Goal: Task Accomplishment & Management: Complete application form

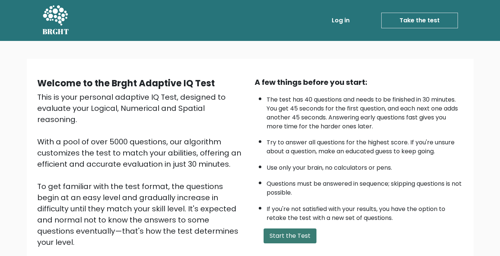
click at [280, 240] on button "Start the Test" at bounding box center [290, 236] width 53 height 15
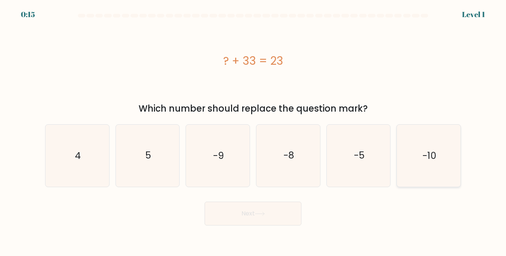
click at [438, 146] on icon "-10" at bounding box center [428, 156] width 62 height 62
click at [253, 132] on input "f. -10" at bounding box center [253, 130] width 0 height 4
radio input "true"
click at [276, 217] on button "Next" at bounding box center [252, 214] width 97 height 24
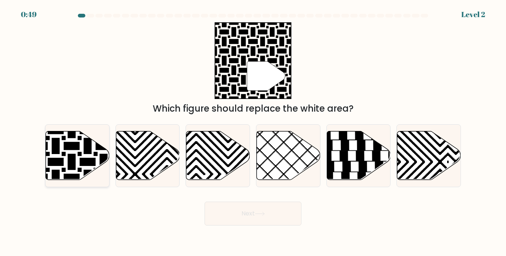
click at [85, 151] on icon at bounding box center [56, 130] width 128 height 128
click at [253, 132] on input "a." at bounding box center [253, 130] width 0 height 4
radio input "true"
click at [288, 212] on button "Next" at bounding box center [252, 214] width 97 height 24
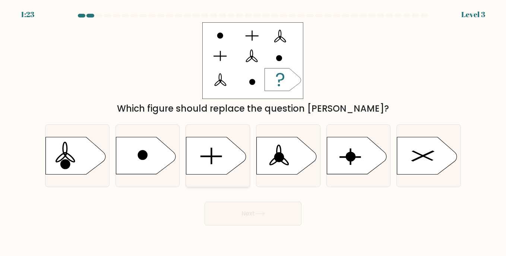
click at [203, 170] on icon at bounding box center [216, 155] width 60 height 37
click at [253, 132] on input "c." at bounding box center [253, 130] width 0 height 4
radio input "true"
click at [251, 222] on button "Next" at bounding box center [252, 214] width 97 height 24
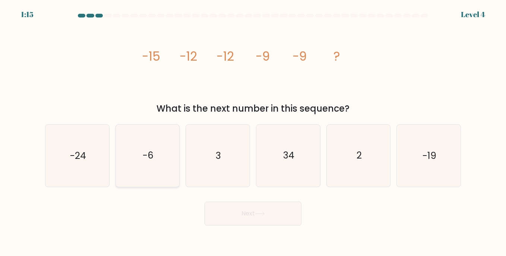
click at [153, 157] on text "-6" at bounding box center [148, 155] width 11 height 13
click at [253, 132] on input "b. -6" at bounding box center [253, 130] width 0 height 4
radio input "true"
click at [245, 216] on button "Next" at bounding box center [252, 214] width 97 height 24
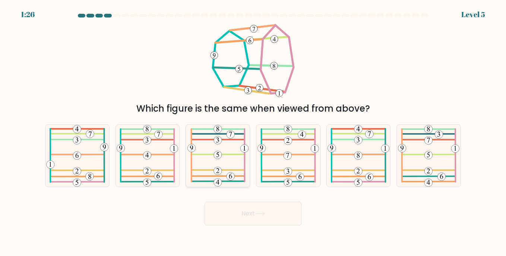
click at [225, 159] on icon at bounding box center [217, 156] width 61 height 62
click at [253, 132] on input "c." at bounding box center [253, 130] width 0 height 4
radio input "true"
click at [279, 217] on button "Next" at bounding box center [252, 214] width 97 height 24
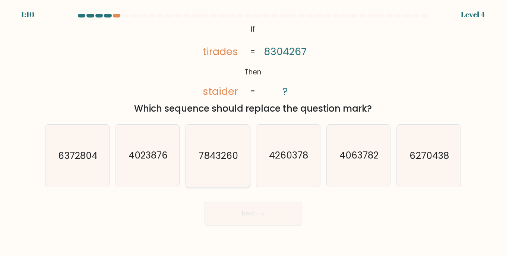
click at [232, 165] on icon "7843260" at bounding box center [218, 156] width 62 height 62
click at [253, 132] on input "c. 7843260" at bounding box center [253, 130] width 0 height 4
radio input "true"
click at [268, 211] on button "Next" at bounding box center [252, 214] width 97 height 24
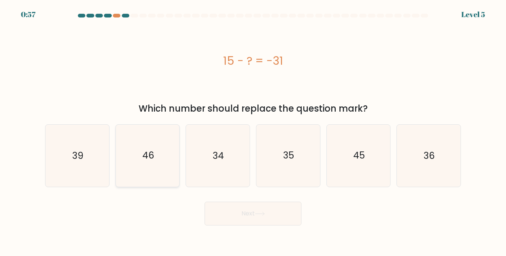
click at [154, 153] on icon "46" at bounding box center [148, 156] width 62 height 62
click at [253, 132] on input "b. 46" at bounding box center [253, 130] width 0 height 4
radio input "true"
click at [276, 215] on button "Next" at bounding box center [252, 214] width 97 height 24
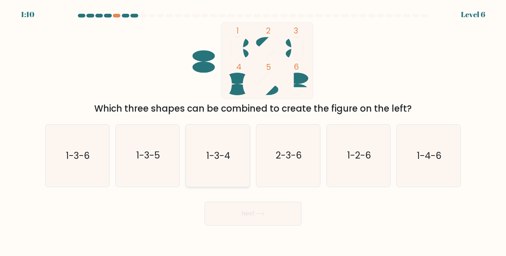
click at [212, 159] on text "1-3-4" at bounding box center [218, 155] width 24 height 13
click at [253, 132] on input "c. 1-3-4" at bounding box center [253, 130] width 0 height 4
radio input "true"
click at [258, 210] on button "Next" at bounding box center [252, 214] width 97 height 24
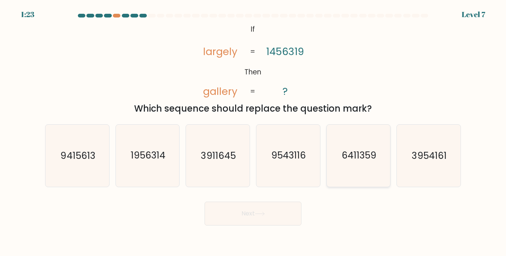
click at [357, 165] on icon "6411359" at bounding box center [358, 156] width 62 height 62
click at [253, 132] on input "e. 6411359" at bounding box center [253, 130] width 0 height 4
radio input "true"
click at [239, 220] on button "Next" at bounding box center [252, 214] width 97 height 24
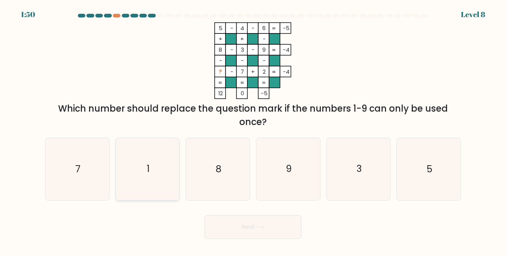
click at [155, 146] on icon "1" at bounding box center [148, 169] width 62 height 62
click at [253, 132] on input "b. 1" at bounding box center [253, 130] width 0 height 4
radio input "true"
click at [260, 232] on button "Next" at bounding box center [252, 227] width 97 height 24
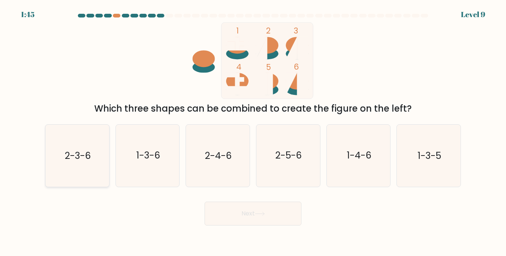
click at [76, 172] on icon "2-3-6" at bounding box center [77, 156] width 62 height 62
click at [253, 132] on input "a. 2-3-6" at bounding box center [253, 130] width 0 height 4
radio input "true"
click at [261, 212] on icon at bounding box center [260, 214] width 10 height 4
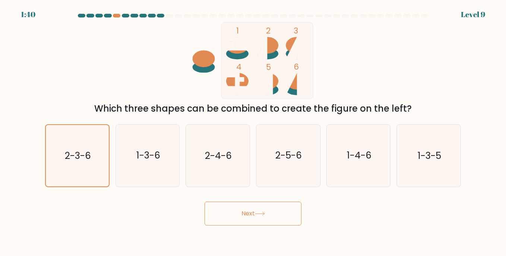
click at [261, 212] on icon at bounding box center [260, 214] width 10 height 4
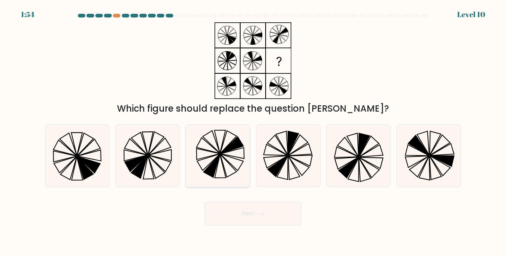
click at [225, 158] on icon at bounding box center [218, 156] width 62 height 62
click at [253, 132] on input "c." at bounding box center [253, 130] width 0 height 4
radio input "true"
click at [225, 217] on button "Next" at bounding box center [252, 214] width 97 height 24
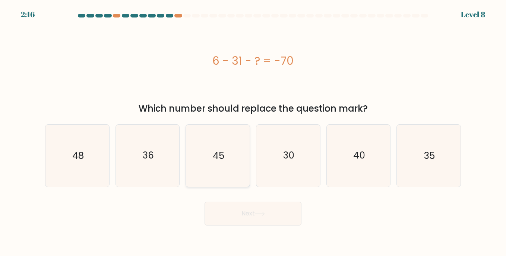
click at [217, 168] on icon "45" at bounding box center [218, 156] width 62 height 62
click at [253, 132] on input "c. 45" at bounding box center [253, 130] width 0 height 4
radio input "true"
click at [252, 210] on button "Next" at bounding box center [252, 214] width 97 height 24
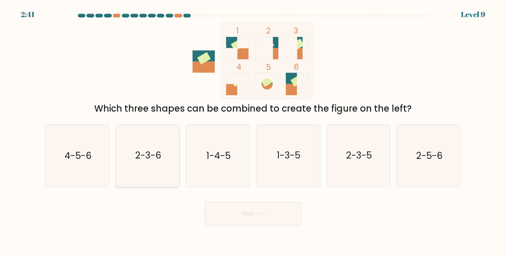
click at [139, 172] on icon "2-3-6" at bounding box center [148, 156] width 62 height 62
click at [253, 132] on input "b. 2-3-6" at bounding box center [253, 130] width 0 height 4
radio input "true"
click at [224, 215] on button "Next" at bounding box center [252, 214] width 97 height 24
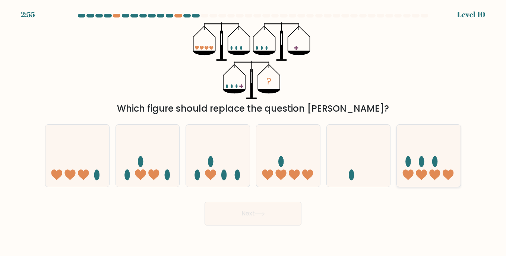
click at [431, 169] on icon at bounding box center [429, 156] width 64 height 53
click at [253, 132] on input "f." at bounding box center [253, 130] width 0 height 4
radio input "true"
click at [257, 214] on icon at bounding box center [260, 214] width 10 height 4
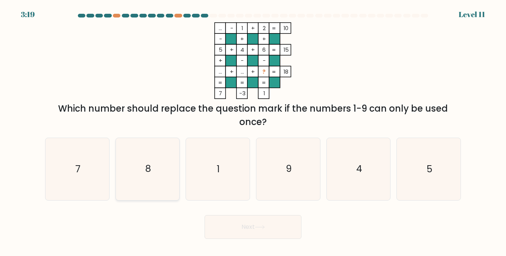
click at [147, 173] on text "8" at bounding box center [148, 169] width 6 height 13
click at [253, 132] on input "b. 8" at bounding box center [253, 130] width 0 height 4
radio input "true"
click at [232, 230] on button "Next" at bounding box center [252, 227] width 97 height 24
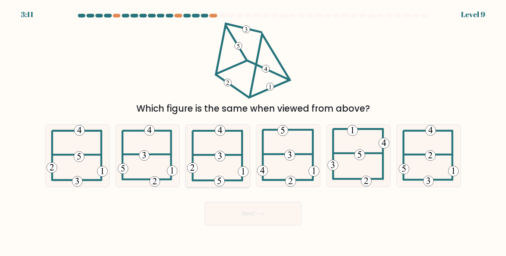
click at [223, 157] on 352 at bounding box center [220, 156] width 10 height 10
click at [253, 132] on input "c." at bounding box center [253, 130] width 0 height 4
radio input "true"
click at [249, 216] on button "Next" at bounding box center [252, 214] width 97 height 24
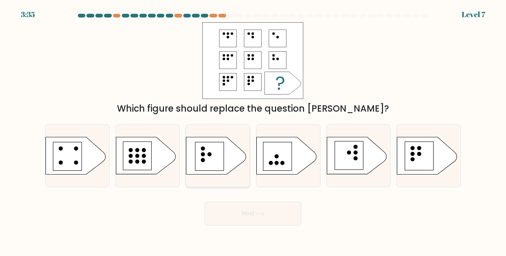
click at [212, 148] on rect at bounding box center [209, 156] width 28 height 28
click at [253, 132] on input "c." at bounding box center [253, 130] width 0 height 4
radio input "true"
click at [273, 143] on rect at bounding box center [277, 156] width 28 height 28
click at [253, 132] on input "d." at bounding box center [253, 130] width 0 height 4
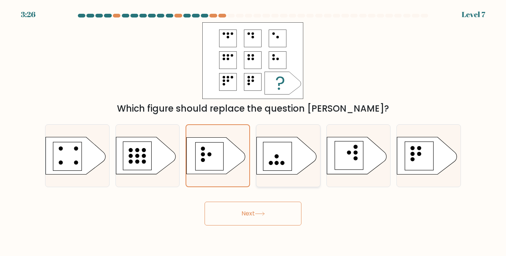
radio input "true"
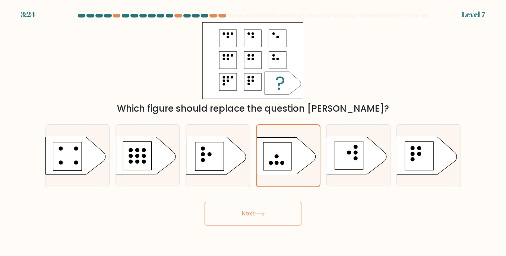
click at [260, 211] on button "Next" at bounding box center [252, 214] width 97 height 24
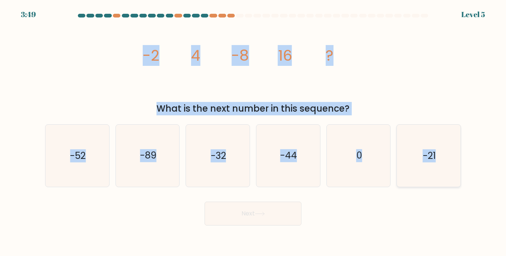
drag, startPoint x: 137, startPoint y: 51, endPoint x: 450, endPoint y: 162, distance: 331.8
click at [450, 162] on form at bounding box center [253, 120] width 506 height 212
copy form "-2 4 -8 16 ? What is the next number in this sequence? a. -52 b. -89 c. -32 d. …"
click at [207, 149] on icon "-32" at bounding box center [218, 156] width 62 height 62
click at [253, 132] on input "c. -32" at bounding box center [253, 130] width 0 height 4
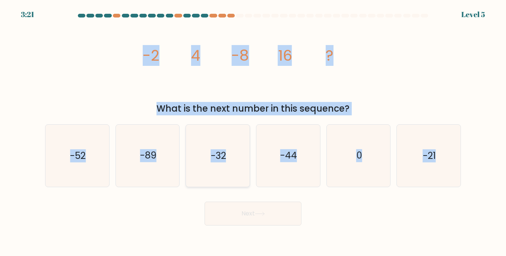
radio input "true"
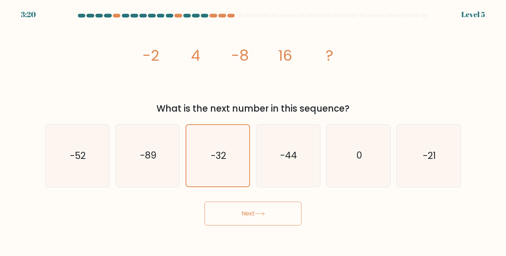
click at [249, 215] on button "Next" at bounding box center [252, 214] width 97 height 24
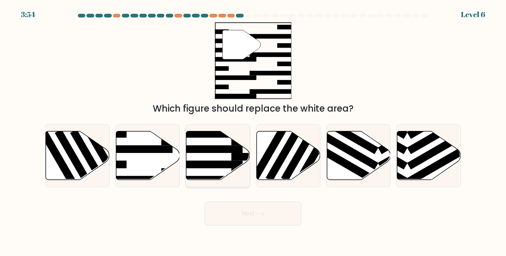
click at [225, 158] on icon at bounding box center [218, 155] width 64 height 49
click at [253, 132] on input "c." at bounding box center [253, 130] width 0 height 4
radio input "true"
click at [242, 207] on button "Next" at bounding box center [252, 214] width 97 height 24
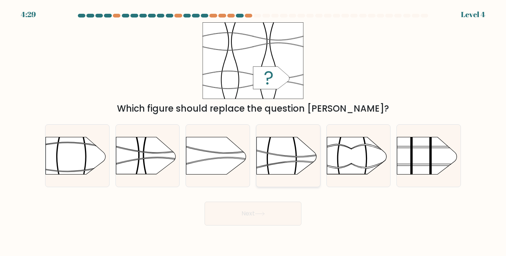
click at [276, 168] on rect at bounding box center [256, 128] width 165 height 126
click at [253, 132] on input "d." at bounding box center [253, 130] width 0 height 4
radio input "true"
click at [264, 214] on icon at bounding box center [259, 213] width 9 height 3
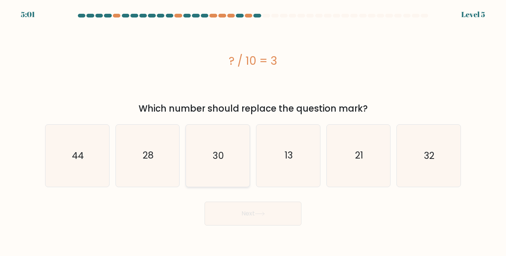
click at [218, 155] on text "30" at bounding box center [218, 155] width 11 height 13
click at [253, 132] on input "c. 30" at bounding box center [253, 130] width 0 height 4
radio input "true"
click at [244, 215] on button "Next" at bounding box center [252, 214] width 97 height 24
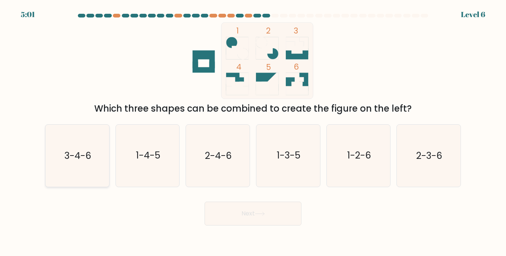
click at [85, 155] on text "3-4-6" at bounding box center [77, 155] width 27 height 13
click at [253, 132] on input "a. 3-4-6" at bounding box center [253, 130] width 0 height 4
radio input "true"
click at [267, 219] on button "Next" at bounding box center [252, 214] width 97 height 24
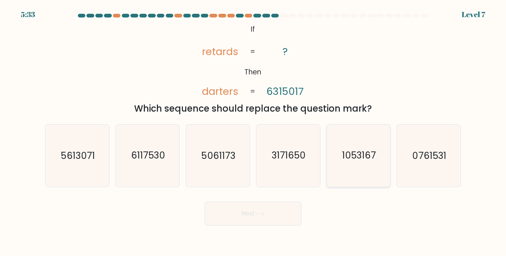
click at [367, 156] on text "1053167" at bounding box center [359, 155] width 34 height 13
click at [253, 132] on input "e. 1053167" at bounding box center [253, 130] width 0 height 4
radio input "true"
click at [263, 219] on button "Next" at bounding box center [252, 214] width 97 height 24
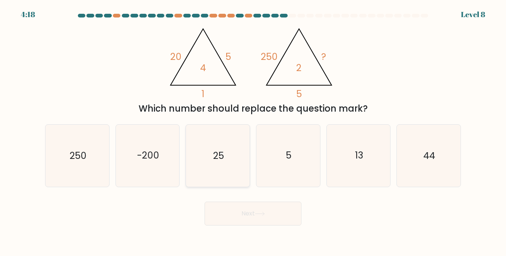
click at [217, 150] on text "25" at bounding box center [218, 155] width 11 height 13
click at [253, 132] on input "c. 25" at bounding box center [253, 130] width 0 height 4
radio input "true"
click at [249, 211] on button "Next" at bounding box center [252, 214] width 97 height 24
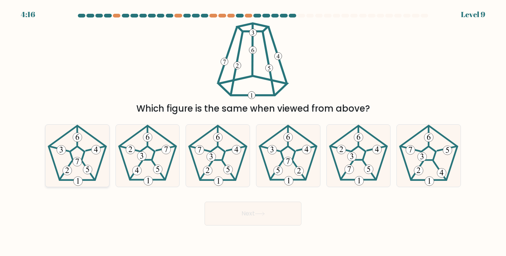
click at [76, 177] on 175 at bounding box center [77, 181] width 9 height 9
click at [253, 132] on input "a." at bounding box center [253, 130] width 0 height 4
radio input "true"
click at [76, 177] on 175 at bounding box center [77, 181] width 9 height 9
click at [253, 132] on input "a." at bounding box center [253, 130] width 0 height 4
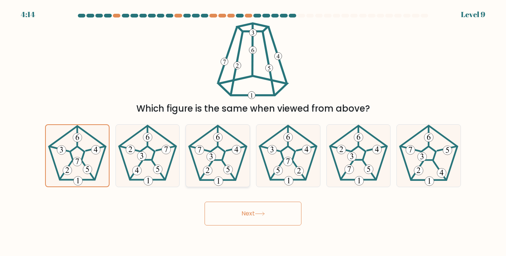
drag, startPoint x: 76, startPoint y: 177, endPoint x: 196, endPoint y: 166, distance: 120.4
click at [196, 166] on 190 at bounding box center [217, 153] width 57 height 54
click at [253, 132] on input "c." at bounding box center [253, 130] width 0 height 4
radio input "true"
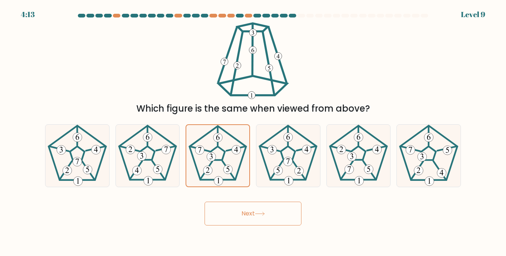
click at [249, 215] on button "Next" at bounding box center [252, 214] width 97 height 24
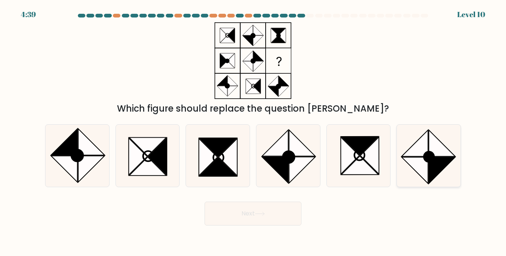
click at [439, 165] on icon at bounding box center [442, 170] width 26 height 26
click at [253, 132] on input "f." at bounding box center [253, 130] width 0 height 4
radio input "true"
click at [236, 208] on button "Next" at bounding box center [252, 214] width 97 height 24
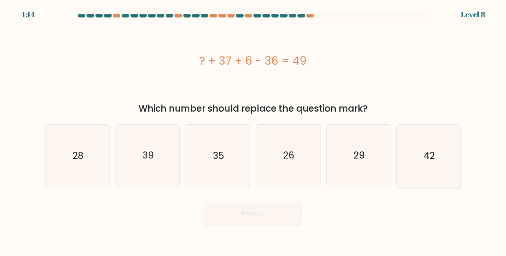
click at [421, 155] on icon "42" at bounding box center [428, 156] width 62 height 62
click at [253, 132] on input "f. 42" at bounding box center [253, 130] width 0 height 4
radio input "true"
click at [260, 212] on icon at bounding box center [260, 214] width 10 height 4
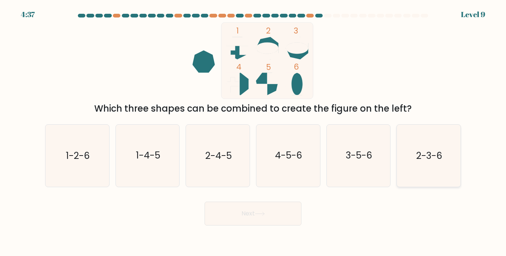
click at [430, 161] on text "2-3-6" at bounding box center [429, 155] width 26 height 13
click at [253, 132] on input "f. 2-3-6" at bounding box center [253, 130] width 0 height 4
radio input "true"
click at [266, 206] on button "Next" at bounding box center [252, 214] width 97 height 24
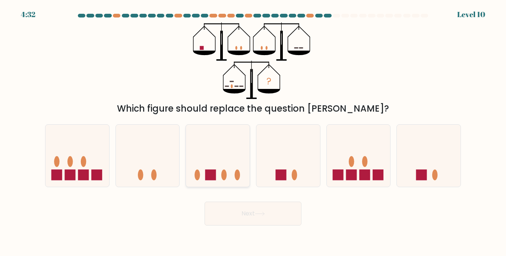
click at [210, 173] on rect at bounding box center [210, 175] width 11 height 11
click at [253, 132] on input "c." at bounding box center [253, 130] width 0 height 4
radio input "true"
click at [247, 216] on button "Next" at bounding box center [252, 214] width 97 height 24
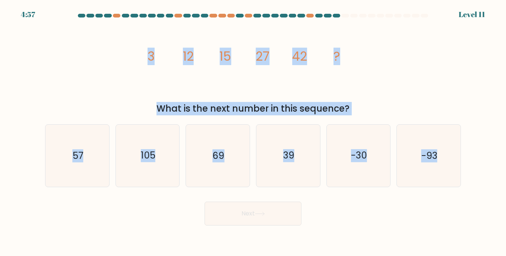
drag, startPoint x: 145, startPoint y: 55, endPoint x: 461, endPoint y: 162, distance: 333.3
click at [461, 162] on form at bounding box center [253, 120] width 506 height 212
click at [356, 88] on icon "image/svg+xml 3 12 15 27 42 ?" at bounding box center [252, 60] width 223 height 77
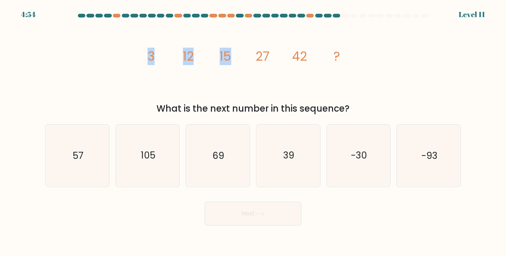
drag, startPoint x: 223, startPoint y: 67, endPoint x: 135, endPoint y: 63, distance: 88.7
click at [135, 63] on div "image/svg+xml 3 12 15 27 42 ? What is the next number in this sequence?" at bounding box center [253, 68] width 425 height 93
click at [126, 62] on div "image/svg+xml 3 12 15 27 42 ? What is the next number in this sequence?" at bounding box center [253, 68] width 425 height 93
drag, startPoint x: 128, startPoint y: 58, endPoint x: 355, endPoint y: 110, distance: 232.2
click at [355, 110] on div "image/svg+xml 3 12 15 27 42 ? What is the next number in this sequence?" at bounding box center [253, 68] width 425 height 93
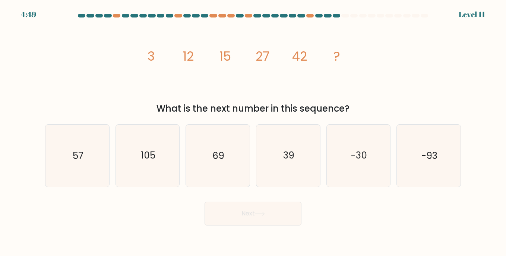
copy div "3 12 15 27 42 ? What is the next number in this sequence?"
click at [229, 150] on icon "69" at bounding box center [218, 156] width 62 height 62
click at [253, 132] on input "c. 69" at bounding box center [253, 130] width 0 height 4
radio input "true"
click at [267, 219] on button "Next" at bounding box center [252, 214] width 97 height 24
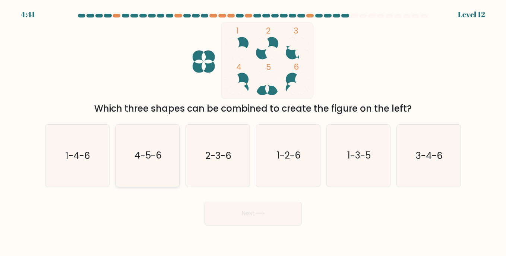
click at [140, 167] on icon "4-5-6" at bounding box center [148, 156] width 62 height 62
click at [253, 132] on input "b. 4-5-6" at bounding box center [253, 130] width 0 height 4
radio input "true"
click at [265, 208] on button "Next" at bounding box center [252, 214] width 97 height 24
click at [259, 213] on icon at bounding box center [260, 214] width 10 height 4
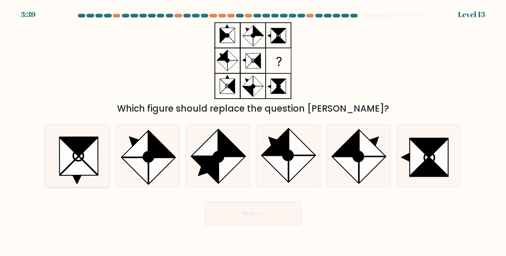
click at [79, 161] on icon at bounding box center [78, 156] width 10 height 10
click at [253, 132] on input "a." at bounding box center [253, 130] width 0 height 4
radio input "true"
click at [241, 214] on button "Next" at bounding box center [252, 214] width 97 height 24
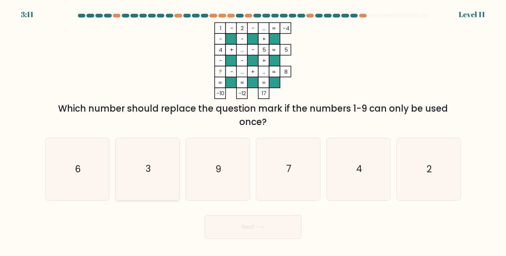
click at [156, 177] on icon "3" at bounding box center [148, 169] width 62 height 62
click at [253, 132] on input "b. 3" at bounding box center [253, 130] width 0 height 4
radio input "true"
click at [243, 226] on button "Next" at bounding box center [252, 227] width 97 height 24
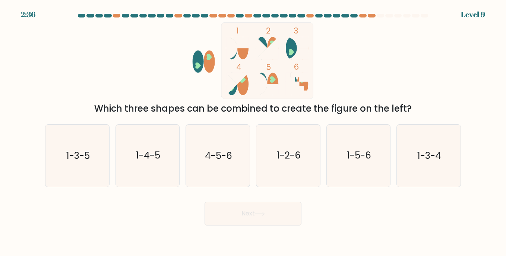
click at [239, 51] on ellipse at bounding box center [242, 48] width 11 height 22
click at [359, 161] on text "1-5-6" at bounding box center [359, 155] width 24 height 13
click at [253, 132] on input "e. 1-5-6" at bounding box center [253, 130] width 0 height 4
radio input "true"
click at [270, 217] on button "Next" at bounding box center [252, 214] width 97 height 24
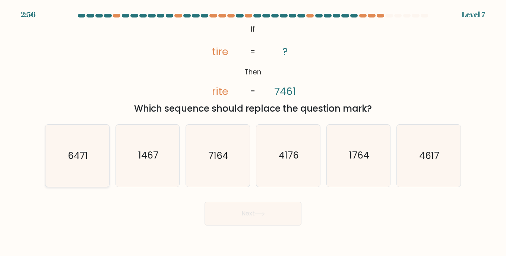
click at [80, 153] on text "6471" at bounding box center [78, 155] width 20 height 13
click at [253, 132] on input "a. 6471" at bounding box center [253, 130] width 0 height 4
radio input "true"
click at [269, 217] on button "Next" at bounding box center [252, 214] width 97 height 24
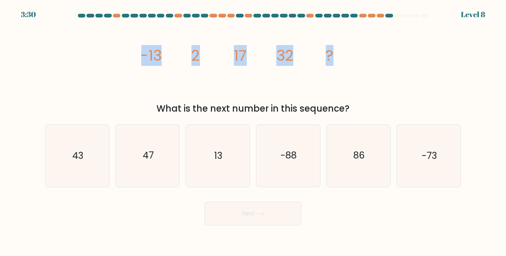
drag, startPoint x: 135, startPoint y: 53, endPoint x: 336, endPoint y: 44, distance: 200.6
click at [336, 44] on div "image/svg+xml -13 2 17 32 ? What is the next number in this sequence?" at bounding box center [253, 68] width 425 height 93
copy g "-13 2 17 32 ?"
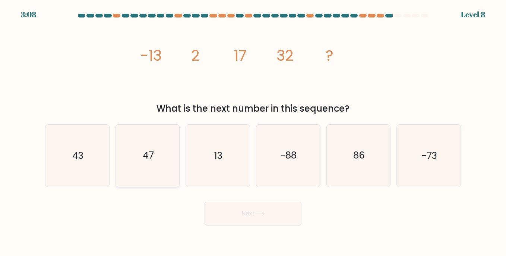
click at [165, 144] on icon "47" at bounding box center [148, 156] width 62 height 62
click at [253, 132] on input "b. 47" at bounding box center [253, 130] width 0 height 4
radio input "true"
click at [264, 219] on button "Next" at bounding box center [252, 214] width 97 height 24
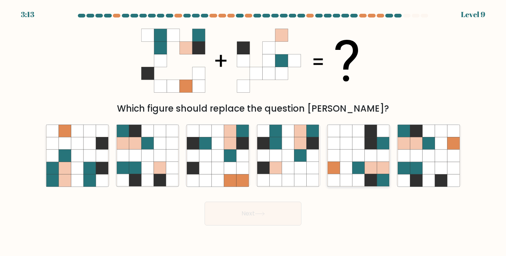
click at [381, 145] on icon at bounding box center [383, 143] width 12 height 12
click at [253, 132] on input "e." at bounding box center [253, 130] width 0 height 4
radio input "true"
click at [257, 212] on icon at bounding box center [260, 214] width 10 height 4
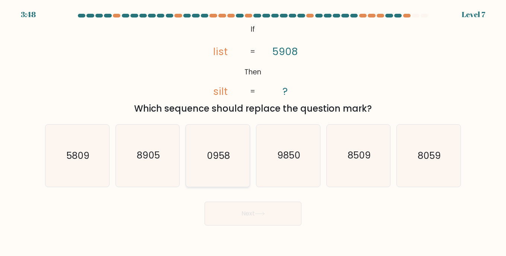
click at [221, 148] on icon "0958" at bounding box center [218, 156] width 62 height 62
click at [253, 132] on input "c. 0958" at bounding box center [253, 130] width 0 height 4
radio input "true"
click at [245, 218] on button "Next" at bounding box center [252, 214] width 97 height 24
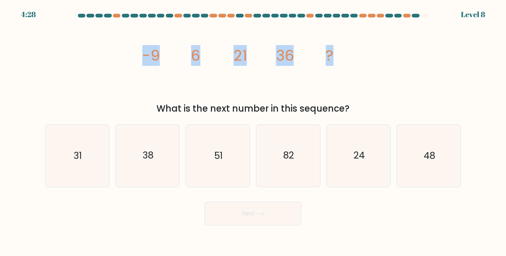
drag, startPoint x: 142, startPoint y: 55, endPoint x: 332, endPoint y: 55, distance: 190.3
click at [332, 55] on g "-9 6 21 36 ?" at bounding box center [237, 55] width 191 height 21
copy g "-9 6 21 36 ?"
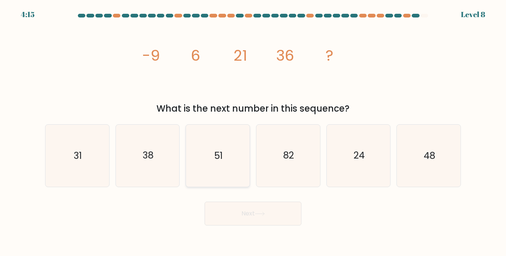
click at [210, 145] on icon "51" at bounding box center [218, 156] width 62 height 62
click at [253, 132] on input "c. 51" at bounding box center [253, 130] width 0 height 4
radio input "true"
click at [248, 211] on button "Next" at bounding box center [252, 214] width 97 height 24
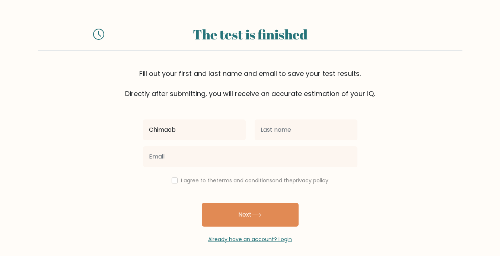
type input "Chimaobi"
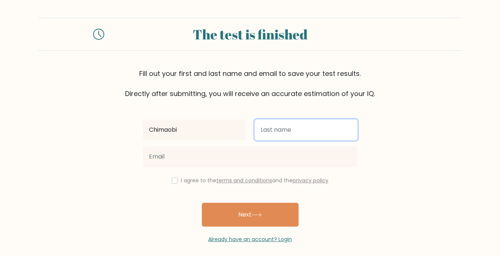
type input "ezeokonkwo"
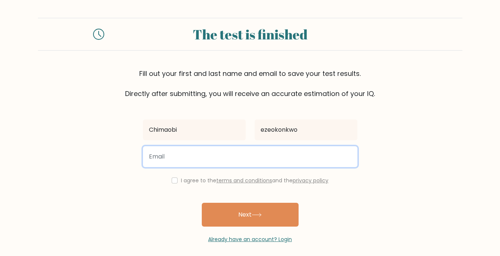
type input "Chimaobi.ezeokonkwo2@gmail.com"
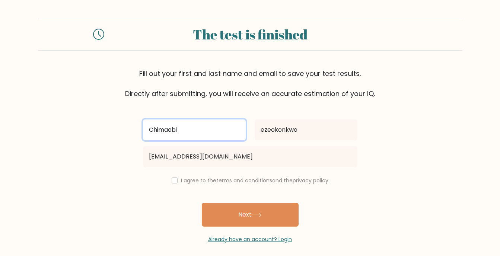
type input "Chimaobi"
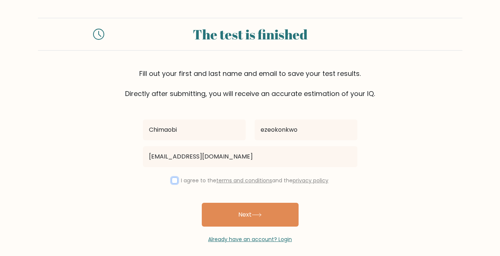
click at [172, 181] on input "checkbox" at bounding box center [175, 181] width 6 height 6
checkbox input "true"
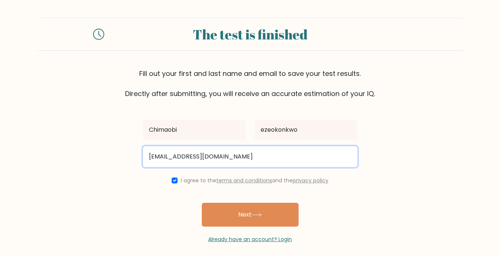
click at [179, 156] on input "Chimaobi.ezeokonkwo2@gmail.com" at bounding box center [250, 156] width 215 height 21
type input "Chimaobiezeokonkwo2@gmail.com"
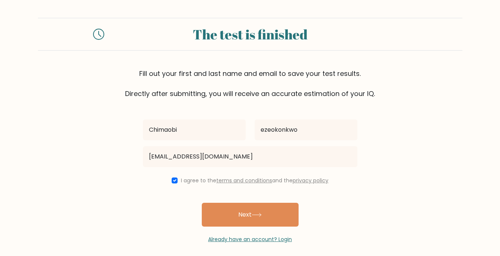
click at [318, 217] on div "Chimaobi ezeokonkwo Chimaobiezeokonkwo2@gmail.com I agree to the terms and cond…" at bounding box center [250, 171] width 223 height 145
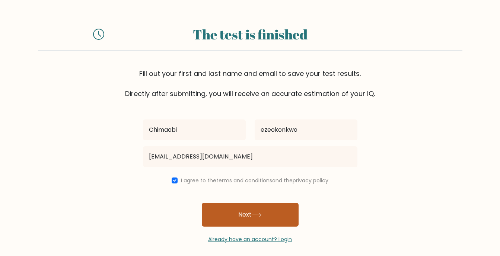
click at [277, 214] on button "Next" at bounding box center [250, 215] width 97 height 24
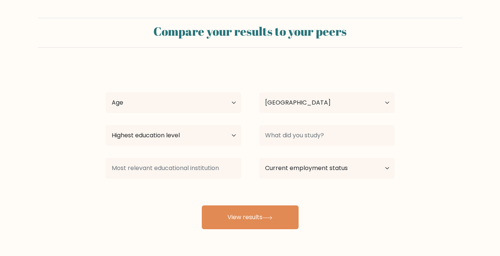
select select "NG"
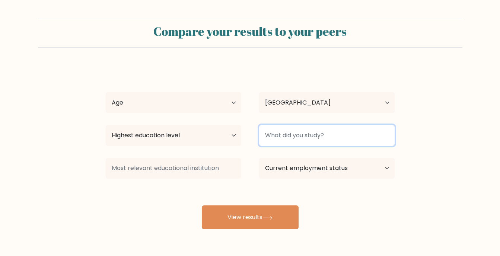
click at [308, 138] on input at bounding box center [327, 135] width 136 height 21
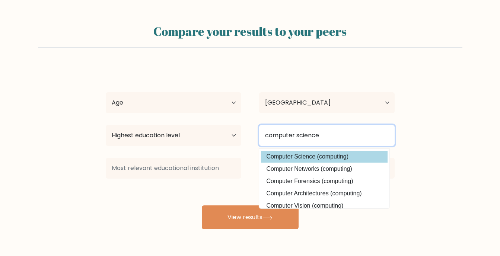
type input "computer science"
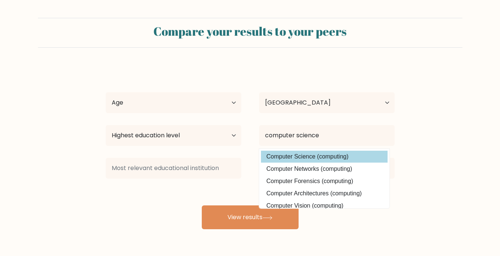
click at [276, 156] on div "Chimaobi ezeokonkwo Age Under 18 years old 18-24 years old 25-34 years old 35-4…" at bounding box center [250, 148] width 298 height 164
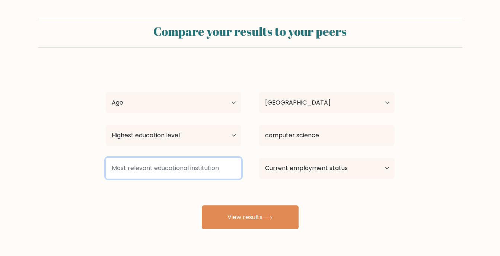
click at [169, 167] on input at bounding box center [174, 168] width 136 height 21
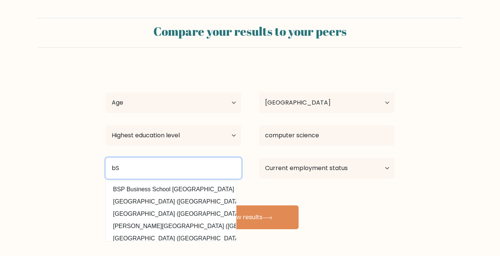
type input "b"
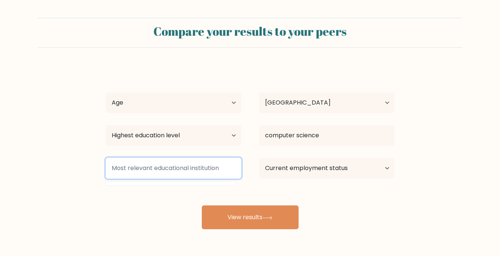
type input "b"
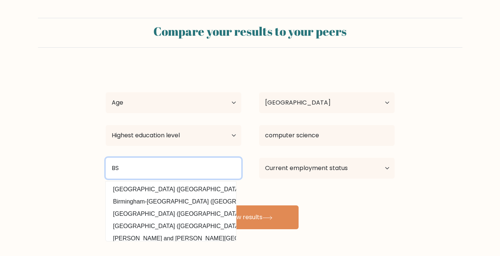
type input "B"
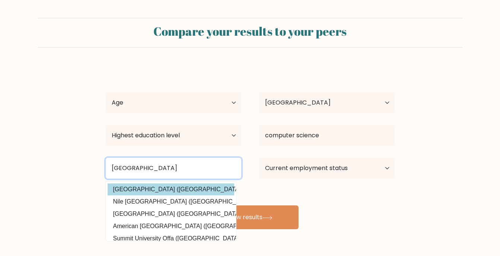
type input "university of niger"
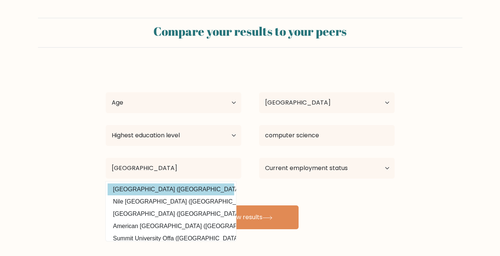
click at [162, 192] on div "Chimaobi ezeokonkwo Age Under 18 years old 18-24 years old 25-34 years old 35-4…" at bounding box center [250, 148] width 298 height 164
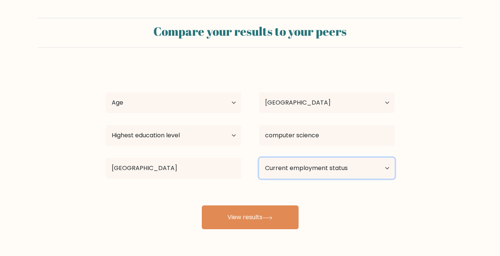
click at [315, 166] on select "Current employment status Employed Student Retired Other / prefer not to answer" at bounding box center [327, 168] width 136 height 21
select select "other"
click at [259, 158] on select "Current employment status Employed Student Retired Other / prefer not to answer" at bounding box center [327, 168] width 136 height 21
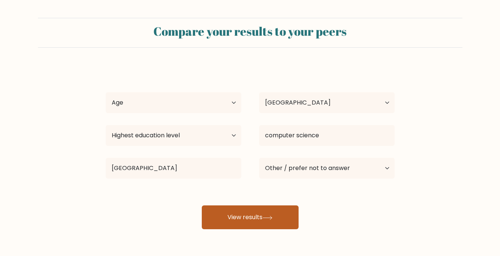
click at [261, 221] on button "View results" at bounding box center [250, 218] width 97 height 24
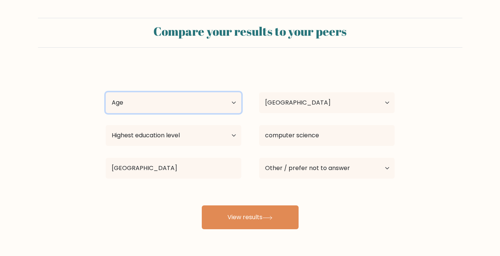
click at [168, 95] on select "Age Under 18 years old 18-24 years old 25-34 years old 35-44 years old 45-54 ye…" at bounding box center [174, 102] width 136 height 21
select select "18_24"
click at [106, 92] on select "Age Under 18 years old 18-24 years old 25-34 years old 35-44 years old 45-54 ye…" at bounding box center [174, 102] width 136 height 21
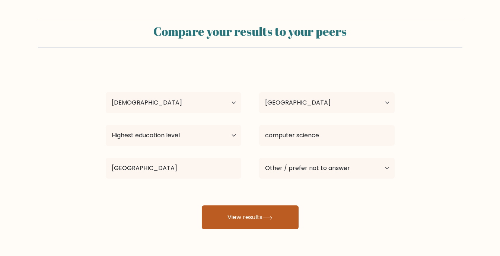
click at [225, 217] on button "View results" at bounding box center [250, 218] width 97 height 24
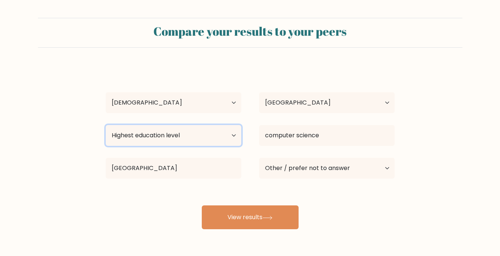
click at [161, 137] on select "Highest education level No schooling Primary Lower Secondary Upper Secondary Oc…" at bounding box center [174, 135] width 136 height 21
select select "bachelors_degree"
click at [106, 125] on select "Highest education level No schooling Primary Lower Secondary Upper Secondary Oc…" at bounding box center [174, 135] width 136 height 21
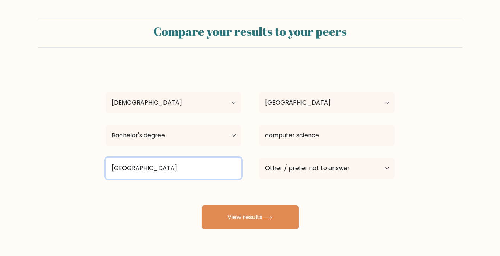
click at [198, 170] on input "university of niger" at bounding box center [174, 168] width 136 height 21
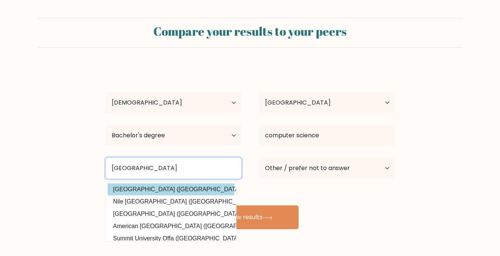
type input "university of nigeria"
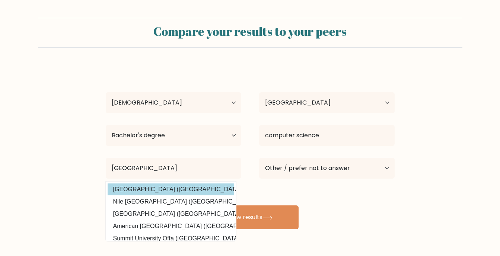
click at [173, 190] on div "Chimaobi ezeokonkwo Age Under 18 years old 18-24 years old 25-34 years old 35-4…" at bounding box center [250, 148] width 298 height 164
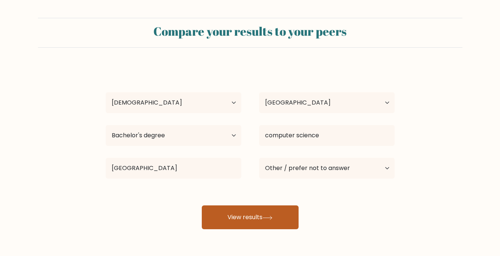
click at [235, 223] on button "View results" at bounding box center [250, 218] width 97 height 24
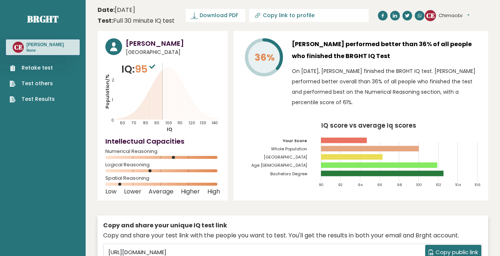
click at [32, 72] on link "Retake test" at bounding box center [32, 68] width 45 height 8
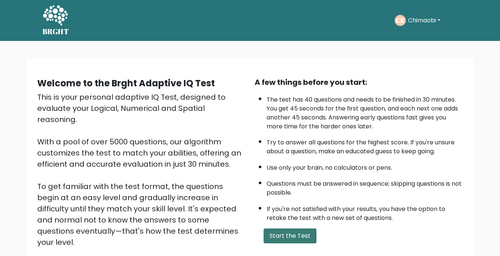
click at [285, 235] on button "Start the Test" at bounding box center [290, 236] width 53 height 15
click at [300, 233] on button "Start the Test" at bounding box center [290, 236] width 53 height 15
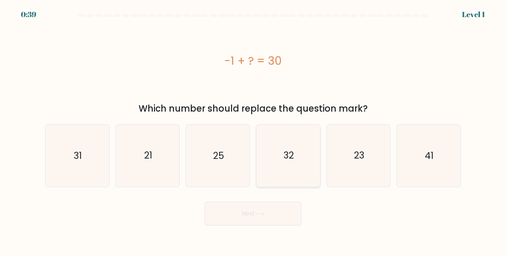
click at [295, 156] on icon "32" at bounding box center [288, 156] width 62 height 62
click at [253, 132] on input "d. 32" at bounding box center [253, 130] width 0 height 4
radio input "true"
click at [247, 213] on button "Next" at bounding box center [252, 214] width 97 height 24
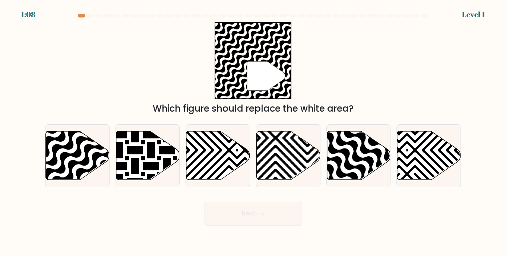
click at [300, 233] on body "1:08 Level 1" at bounding box center [253, 128] width 506 height 256
click at [94, 146] on icon at bounding box center [56, 130] width 128 height 128
click at [253, 132] on input "a." at bounding box center [253, 130] width 0 height 4
radio input "true"
click at [232, 209] on button "Next" at bounding box center [252, 214] width 97 height 24
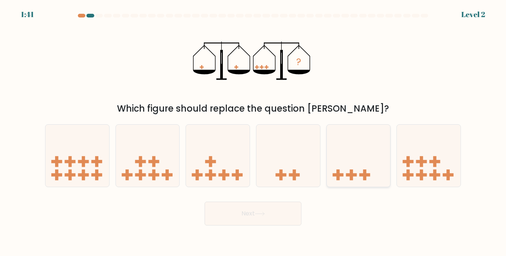
click at [366, 153] on icon at bounding box center [359, 156] width 64 height 53
click at [253, 132] on input "e." at bounding box center [253, 130] width 0 height 4
radio input "true"
click at [238, 215] on button "Next" at bounding box center [252, 214] width 97 height 24
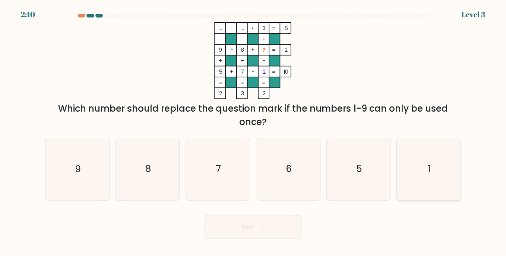
click at [428, 178] on icon "1" at bounding box center [428, 169] width 62 height 62
click at [253, 132] on input "f. 1" at bounding box center [253, 130] width 0 height 4
radio input "true"
click at [245, 231] on button "Next" at bounding box center [252, 227] width 97 height 24
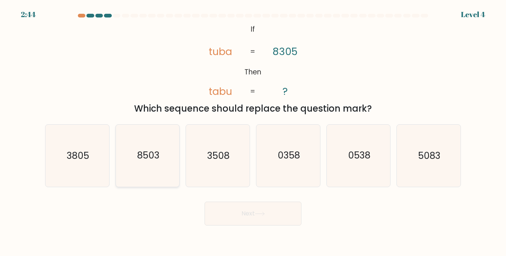
click at [142, 168] on icon "8503" at bounding box center [148, 156] width 62 height 62
click at [253, 132] on input "b. 8503" at bounding box center [253, 130] width 0 height 4
radio input "true"
click at [247, 218] on button "Next" at bounding box center [252, 214] width 97 height 24
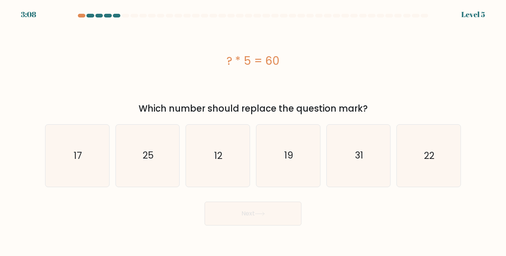
drag, startPoint x: 280, startPoint y: 62, endPoint x: 219, endPoint y: 101, distance: 72.3
click at [219, 101] on div "? * 5 = 60 Which number should replace the question mark?" at bounding box center [253, 68] width 425 height 93
drag, startPoint x: 219, startPoint y: 101, endPoint x: 194, endPoint y: 62, distance: 46.2
click at [194, 62] on div "? * 5 = 60" at bounding box center [253, 61] width 416 height 17
drag, startPoint x: 224, startPoint y: 55, endPoint x: 377, endPoint y: 105, distance: 161.0
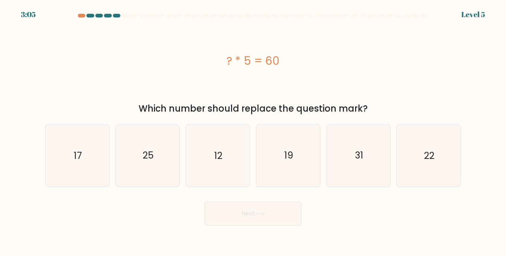
click at [377, 105] on div "? * 5 = 60 Which number should replace the question mark?" at bounding box center [253, 68] width 425 height 93
copy div "? * 5 = 60 Which number should replace the question mark?"
click at [234, 154] on icon "12" at bounding box center [218, 156] width 62 height 62
click at [253, 132] on input "c. 12" at bounding box center [253, 130] width 0 height 4
radio input "true"
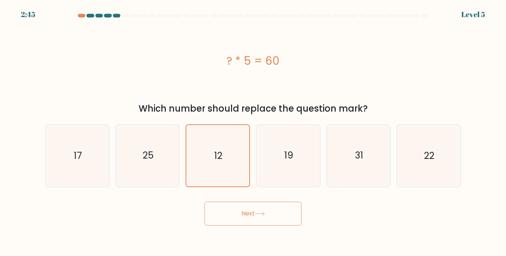
click at [261, 216] on icon at bounding box center [260, 214] width 10 height 4
click at [268, 215] on button "Next" at bounding box center [252, 214] width 97 height 24
click at [267, 212] on button "Next" at bounding box center [252, 214] width 97 height 24
drag, startPoint x: 267, startPoint y: 212, endPoint x: 326, endPoint y: 225, distance: 60.1
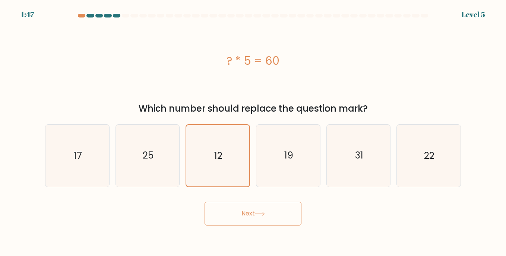
click at [267, 212] on button "Next" at bounding box center [252, 214] width 97 height 24
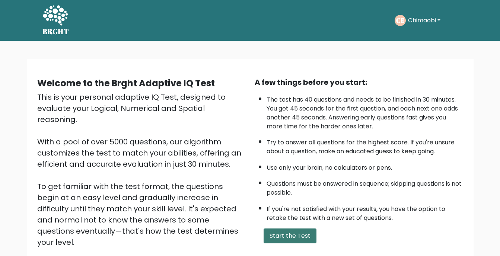
click at [283, 235] on button "Start the Test" at bounding box center [290, 236] width 53 height 15
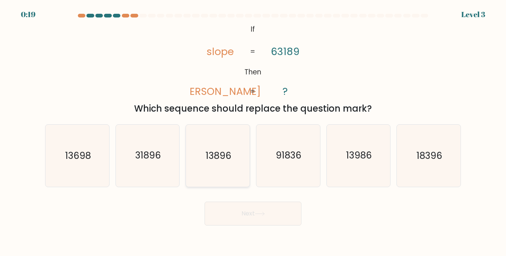
click at [224, 166] on icon "13896" at bounding box center [218, 156] width 62 height 62
click at [253, 132] on input "c. 13896" at bounding box center [253, 130] width 0 height 4
radio input "true"
click at [254, 213] on button "Next" at bounding box center [252, 214] width 97 height 24
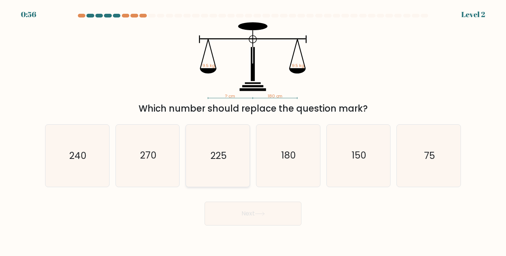
click at [235, 175] on icon "225" at bounding box center [218, 156] width 62 height 62
click at [253, 132] on input "c. 225" at bounding box center [253, 130] width 0 height 4
radio input "true"
click at [239, 206] on button "Next" at bounding box center [252, 214] width 97 height 24
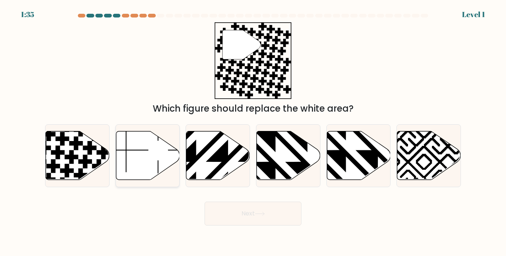
click at [149, 153] on icon at bounding box center [148, 155] width 64 height 49
click at [253, 132] on input "b." at bounding box center [253, 130] width 0 height 4
radio input "true"
click at [267, 210] on button "Next" at bounding box center [252, 214] width 97 height 24
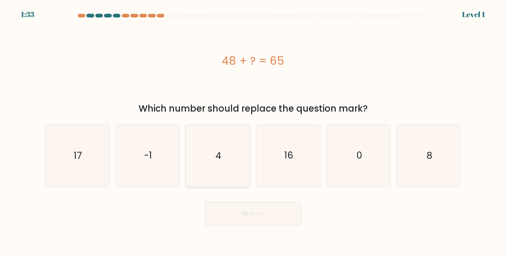
click at [211, 150] on icon "4" at bounding box center [218, 156] width 62 height 62
click at [253, 132] on input "c. 4" at bounding box center [253, 130] width 0 height 4
radio input "true"
click at [278, 226] on body "2:16 Level 1 a." at bounding box center [253, 128] width 506 height 256
click at [257, 212] on icon at bounding box center [260, 214] width 10 height 4
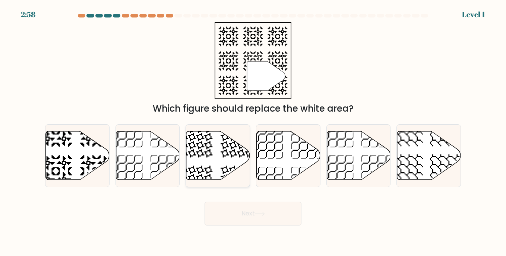
click at [225, 172] on icon at bounding box center [218, 155] width 64 height 49
click at [253, 132] on input "c." at bounding box center [253, 130] width 0 height 4
radio input "true"
click at [261, 213] on icon at bounding box center [260, 214] width 10 height 4
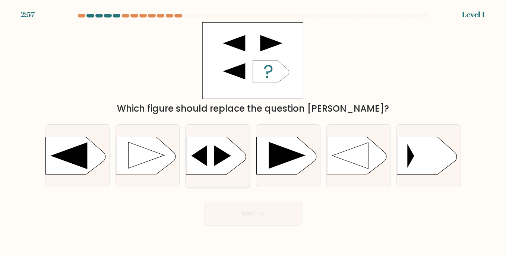
click at [223, 159] on icon at bounding box center [222, 156] width 17 height 20
click at [253, 132] on input "c." at bounding box center [253, 130] width 0 height 4
radio input "true"
click at [256, 206] on button "Next" at bounding box center [252, 214] width 97 height 24
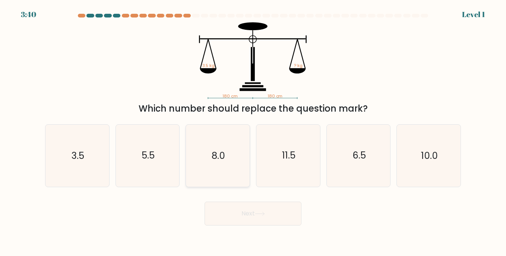
click at [213, 162] on text "8.0" at bounding box center [218, 155] width 13 height 13
click at [253, 132] on input "c. 8.0" at bounding box center [253, 130] width 0 height 4
radio input "true"
click at [255, 209] on button "Next" at bounding box center [252, 214] width 97 height 24
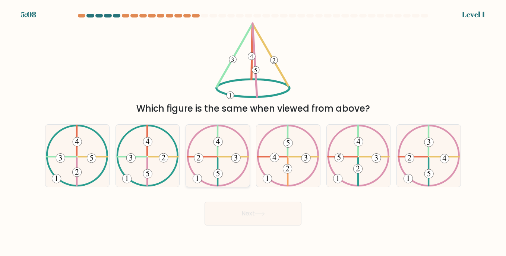
click at [216, 170] on 250 at bounding box center [217, 173] width 9 height 9
click at [253, 132] on input "c." at bounding box center [253, 130] width 0 height 4
radio input "true"
click at [263, 219] on button "Next" at bounding box center [252, 214] width 97 height 24
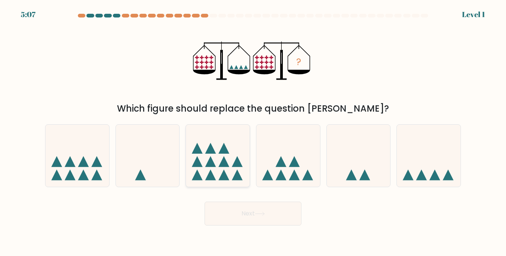
click at [197, 140] on icon at bounding box center [218, 156] width 64 height 53
click at [253, 132] on input "c." at bounding box center [253, 130] width 0 height 4
radio input "true"
click at [254, 209] on button "Next" at bounding box center [252, 214] width 97 height 24
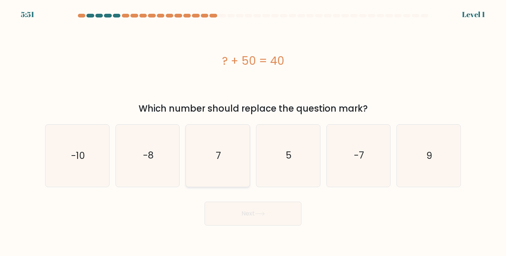
click at [217, 155] on text "7" at bounding box center [218, 155] width 5 height 13
click at [253, 132] on input "c. 7" at bounding box center [253, 130] width 0 height 4
radio input "true"
click at [266, 221] on button "Next" at bounding box center [252, 214] width 97 height 24
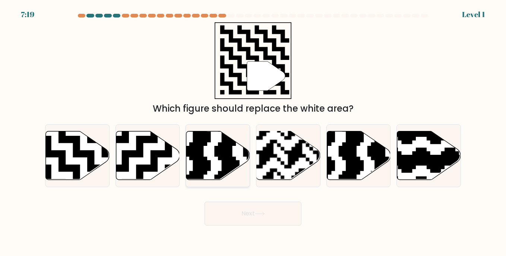
click at [200, 168] on icon at bounding box center [196, 181] width 115 height 115
click at [253, 132] on input "c." at bounding box center [253, 130] width 0 height 4
radio input "true"
click at [233, 207] on button "Next" at bounding box center [252, 214] width 97 height 24
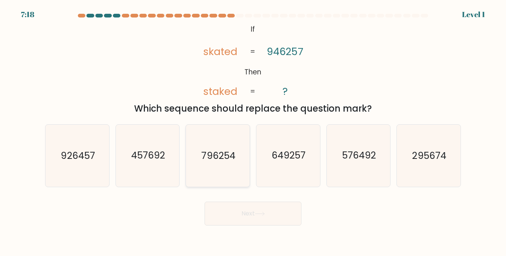
click at [216, 168] on icon "796254" at bounding box center [218, 156] width 62 height 62
click at [253, 132] on input "c. 796254" at bounding box center [253, 130] width 0 height 4
radio input "true"
click at [242, 210] on button "Next" at bounding box center [252, 214] width 97 height 24
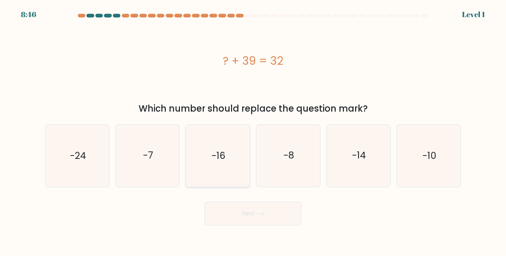
drag, startPoint x: 217, startPoint y: 158, endPoint x: 215, endPoint y: 152, distance: 5.9
click at [215, 152] on text "-16" at bounding box center [219, 155] width 14 height 13
click at [253, 132] on input "c. -16" at bounding box center [253, 130] width 0 height 4
radio input "true"
click at [250, 208] on button "Next" at bounding box center [252, 214] width 97 height 24
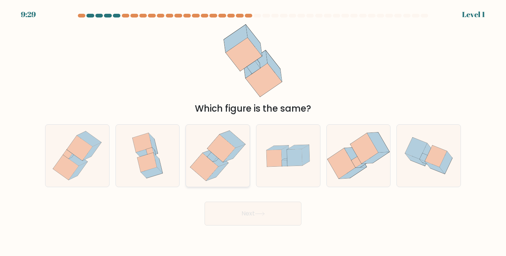
click at [226, 168] on icon at bounding box center [217, 156] width 60 height 62
click at [253, 132] on input "c." at bounding box center [253, 130] width 0 height 4
radio input "true"
click at [244, 215] on button "Next" at bounding box center [252, 214] width 97 height 24
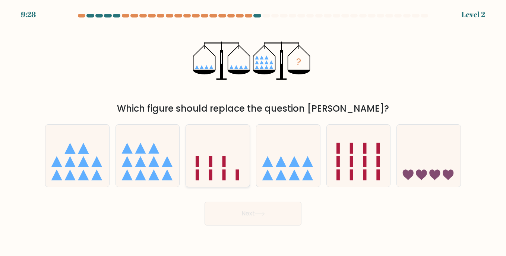
click at [226, 175] on rect at bounding box center [223, 175] width 3 height 11
click at [253, 132] on input "c." at bounding box center [253, 130] width 0 height 4
radio input "true"
click at [246, 216] on button "Next" at bounding box center [252, 214] width 97 height 24
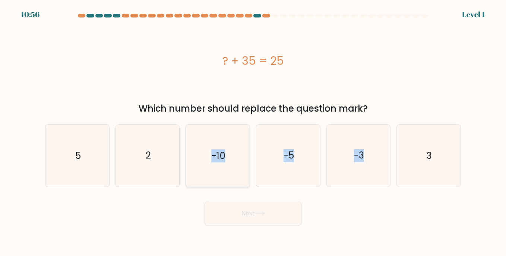
drag, startPoint x: 235, startPoint y: 188, endPoint x: 235, endPoint y: 179, distance: 9.7
click at [235, 179] on form "a. 5" at bounding box center [253, 120] width 506 height 212
click at [235, 180] on icon "-10" at bounding box center [218, 156] width 62 height 62
click at [253, 132] on input "c. -10" at bounding box center [253, 130] width 0 height 4
radio input "true"
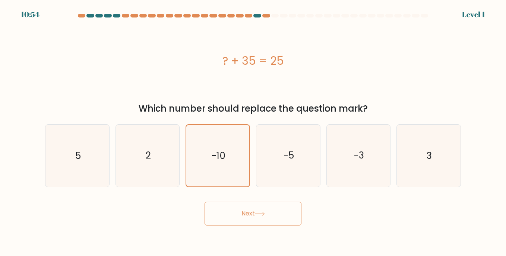
click at [245, 209] on button "Next" at bounding box center [252, 214] width 97 height 24
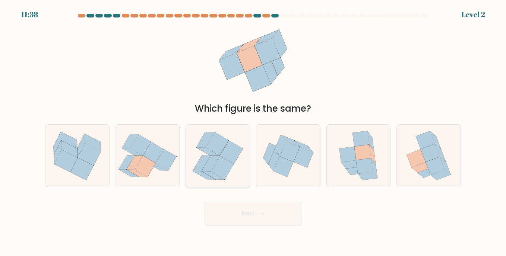
click at [219, 152] on icon at bounding box center [217, 144] width 23 height 23
click at [253, 132] on input "c." at bounding box center [253, 130] width 0 height 4
radio input "true"
click at [254, 219] on button "Next" at bounding box center [252, 214] width 97 height 24
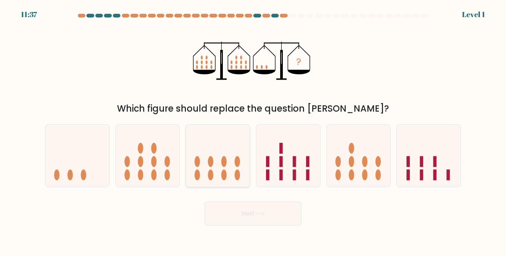
click at [235, 171] on icon at bounding box center [218, 156] width 64 height 53
click at [253, 132] on input "c." at bounding box center [253, 130] width 0 height 4
radio input "true"
click at [248, 215] on button "Next" at bounding box center [252, 214] width 97 height 24
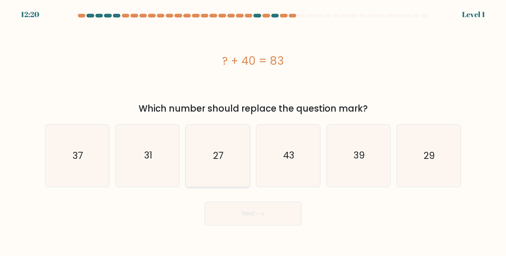
click at [235, 179] on icon "27" at bounding box center [218, 156] width 62 height 62
click at [253, 132] on input "c. 27" at bounding box center [253, 130] width 0 height 4
radio input "true"
click at [259, 223] on button "Next" at bounding box center [252, 214] width 97 height 24
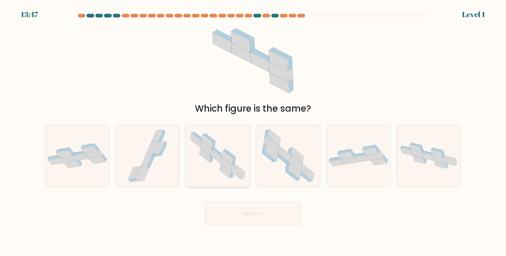
click at [238, 179] on icon at bounding box center [218, 156] width 64 height 56
click at [253, 132] on input "c." at bounding box center [253, 130] width 0 height 4
radio input "true"
click at [253, 206] on button "Next" at bounding box center [252, 214] width 97 height 24
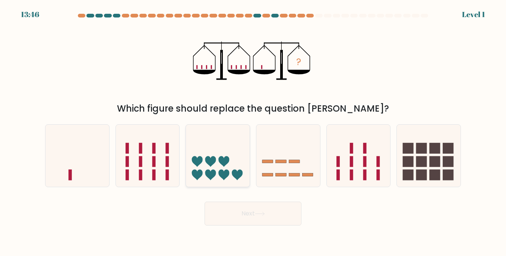
click at [234, 174] on icon at bounding box center [237, 175] width 11 height 11
click at [253, 132] on input "c." at bounding box center [253, 130] width 0 height 4
radio input "true"
click at [252, 209] on button "Next" at bounding box center [252, 214] width 97 height 24
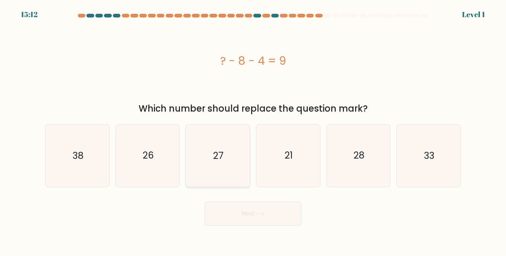
click at [222, 153] on text "27" at bounding box center [218, 155] width 10 height 13
click at [253, 132] on input "c. 27" at bounding box center [253, 130] width 0 height 4
radio input "true"
click at [247, 206] on button "Next" at bounding box center [252, 214] width 97 height 24
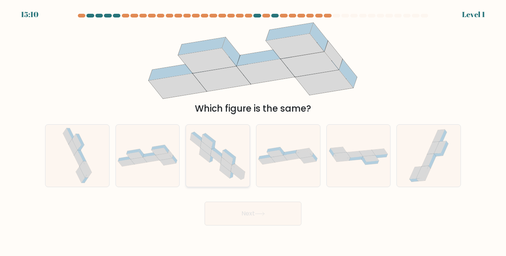
click at [229, 172] on icon at bounding box center [225, 171] width 11 height 15
click at [253, 132] on input "c." at bounding box center [253, 130] width 0 height 4
radio input "true"
click at [250, 206] on button "Next" at bounding box center [252, 214] width 97 height 24
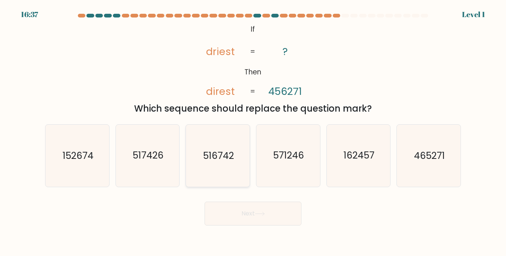
click at [228, 179] on icon "516742" at bounding box center [218, 156] width 62 height 62
click at [253, 132] on input "c. 516742" at bounding box center [253, 130] width 0 height 4
radio input "true"
click at [248, 215] on button "Next" at bounding box center [252, 214] width 97 height 24
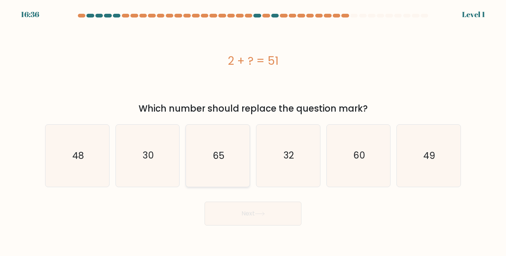
drag, startPoint x: 231, startPoint y: 178, endPoint x: 229, endPoint y: 171, distance: 7.0
click at [229, 171] on icon "65" at bounding box center [218, 156] width 62 height 62
click at [253, 132] on input "c. 65" at bounding box center [253, 130] width 0 height 4
radio input "true"
click at [245, 206] on button "Next" at bounding box center [252, 214] width 97 height 24
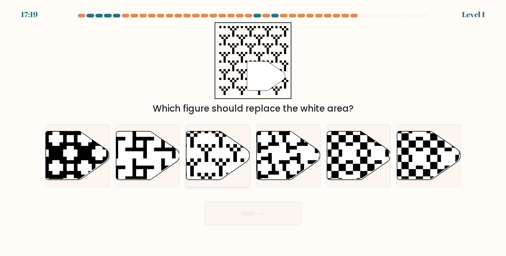
click at [226, 171] on icon at bounding box center [218, 155] width 64 height 49
click at [253, 132] on input "c." at bounding box center [253, 130] width 0 height 4
radio input "true"
click at [244, 218] on button "Next" at bounding box center [252, 214] width 97 height 24
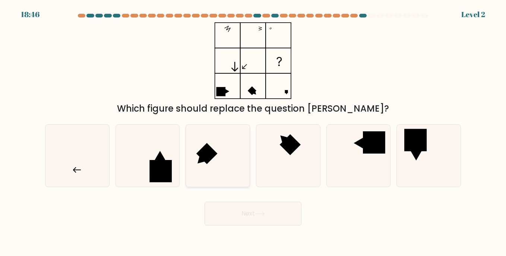
click at [228, 184] on icon at bounding box center [218, 156] width 62 height 62
click at [253, 132] on input "c." at bounding box center [253, 130] width 0 height 4
radio input "true"
click at [247, 224] on button "Next" at bounding box center [252, 214] width 97 height 24
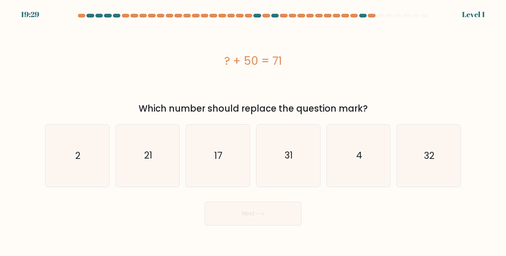
click at [243, 214] on button "Next" at bounding box center [252, 214] width 97 height 24
click at [223, 167] on icon "17" at bounding box center [218, 156] width 62 height 62
click at [253, 132] on input "c. 17" at bounding box center [253, 130] width 0 height 4
radio input "true"
click at [243, 203] on button "Next" at bounding box center [252, 214] width 97 height 24
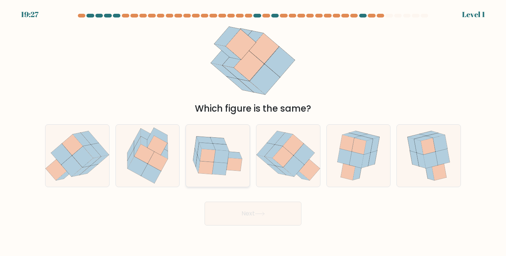
click at [222, 153] on icon at bounding box center [221, 156] width 15 height 13
click at [253, 132] on input "c." at bounding box center [253, 130] width 0 height 4
radio input "true"
click at [244, 205] on form at bounding box center [253, 120] width 506 height 212
click at [244, 205] on button "Next" at bounding box center [252, 214] width 97 height 24
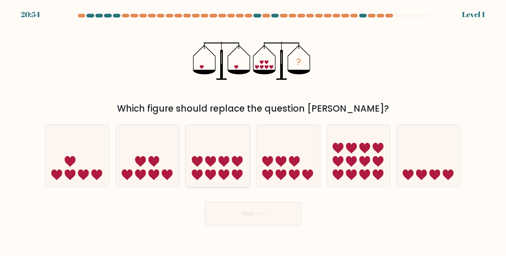
click at [228, 167] on icon at bounding box center [218, 156] width 64 height 53
click at [253, 132] on input "c." at bounding box center [253, 130] width 0 height 4
radio input "true"
click at [248, 217] on button "Next" at bounding box center [252, 214] width 97 height 24
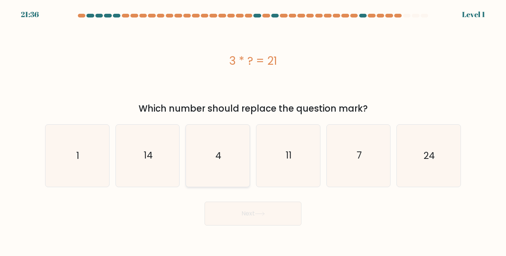
click at [219, 163] on icon "4" at bounding box center [218, 156] width 62 height 62
click at [253, 132] on input "c. 4" at bounding box center [253, 130] width 0 height 4
radio input "true"
click at [247, 203] on button "Next" at bounding box center [252, 214] width 97 height 24
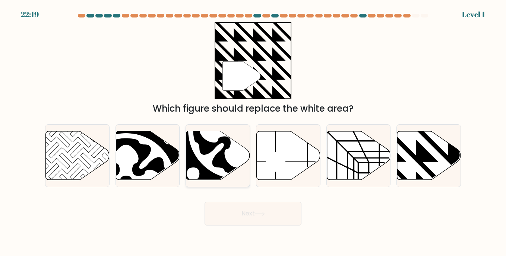
click at [231, 155] on icon at bounding box center [237, 129] width 75 height 75
click at [253, 132] on input "c." at bounding box center [253, 130] width 0 height 4
radio input "true"
click at [249, 209] on button "Next" at bounding box center [252, 214] width 97 height 24
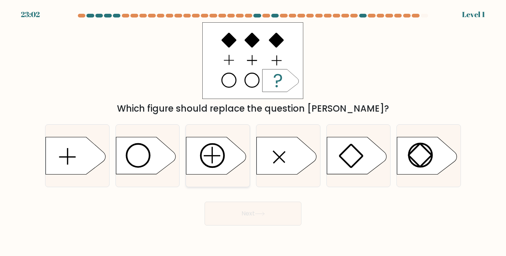
click at [224, 155] on circle at bounding box center [212, 155] width 23 height 23
click at [253, 132] on input "c." at bounding box center [253, 130] width 0 height 4
radio input "true"
click at [262, 215] on icon at bounding box center [260, 214] width 10 height 4
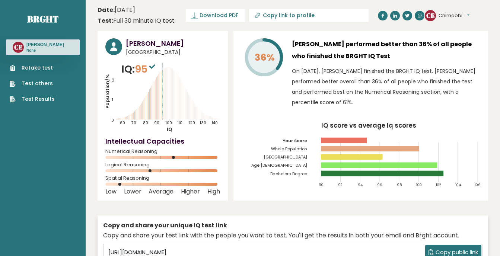
click at [48, 72] on link "Retake test" at bounding box center [32, 68] width 45 height 8
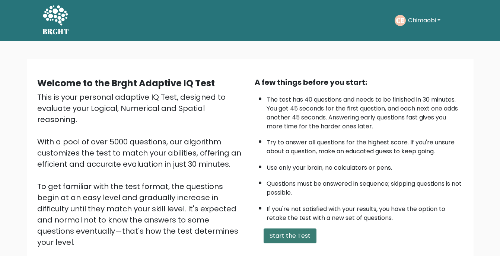
click at [276, 234] on button "Start the Test" at bounding box center [290, 236] width 53 height 15
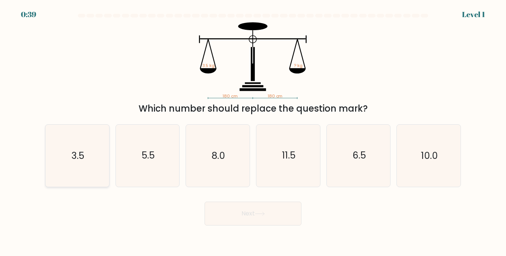
click at [86, 151] on icon "3.5" at bounding box center [77, 156] width 62 height 62
click at [253, 132] on input "a. 3.5" at bounding box center [253, 130] width 0 height 4
radio input "true"
click at [245, 215] on button "Next" at bounding box center [252, 214] width 97 height 24
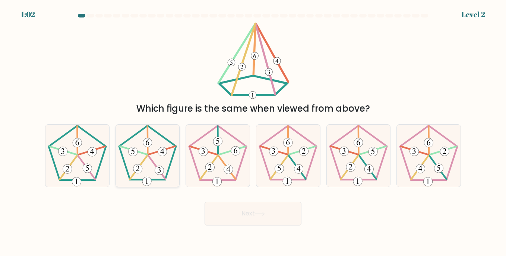
click at [151, 143] on 394 at bounding box center [147, 143] width 9 height 9
click at [253, 132] on input "b." at bounding box center [253, 130] width 0 height 4
radio input "true"
click at [238, 210] on button "Next" at bounding box center [252, 214] width 97 height 24
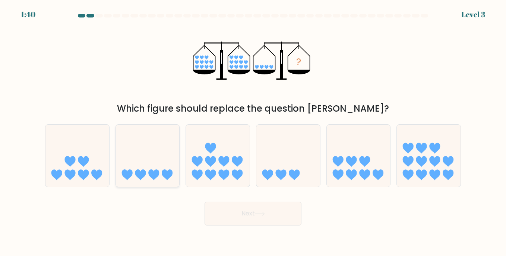
click at [135, 180] on icon at bounding box center [148, 156] width 64 height 53
click at [253, 132] on input "b." at bounding box center [253, 130] width 0 height 4
radio input "true"
click at [248, 211] on button "Next" at bounding box center [252, 214] width 97 height 24
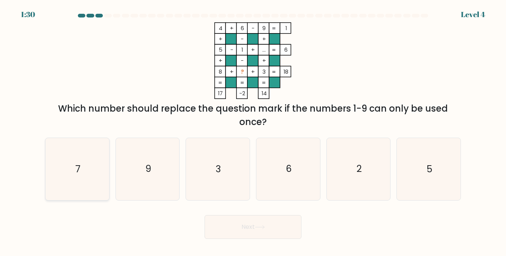
click at [57, 194] on icon "7" at bounding box center [77, 169] width 62 height 62
click at [253, 132] on input "a. 7" at bounding box center [253, 130] width 0 height 4
radio input "true"
click at [246, 227] on button "Next" at bounding box center [252, 227] width 97 height 24
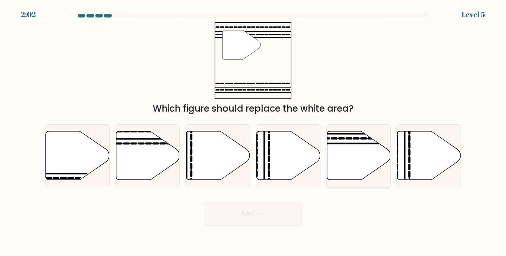
click at [350, 139] on icon at bounding box center [348, 139] width 5 height 0
click at [253, 132] on input "e." at bounding box center [253, 130] width 0 height 4
radio input "true"
click at [273, 211] on button "Next" at bounding box center [252, 214] width 97 height 24
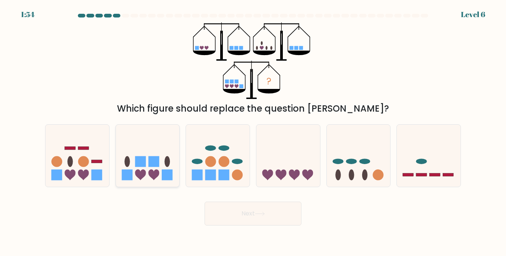
click at [149, 177] on icon at bounding box center [148, 156] width 64 height 53
click at [253, 132] on input "b." at bounding box center [253, 130] width 0 height 4
radio input "true"
click at [238, 216] on button "Next" at bounding box center [252, 214] width 97 height 24
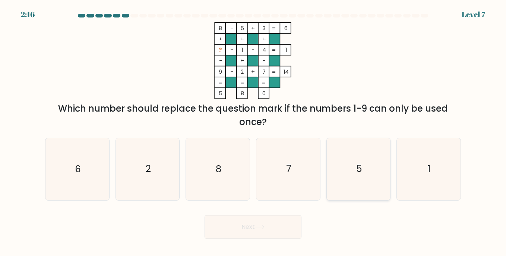
click at [372, 171] on icon "5" at bounding box center [358, 169] width 62 height 62
click at [253, 132] on input "e. 5" at bounding box center [253, 130] width 0 height 4
radio input "true"
click at [278, 231] on button "Next" at bounding box center [252, 227] width 97 height 24
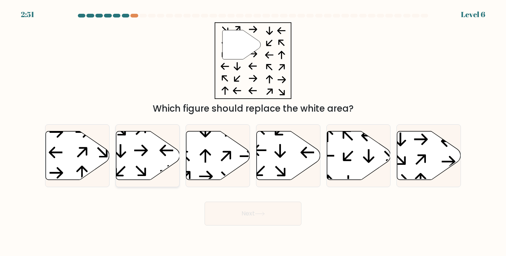
click at [145, 149] on icon at bounding box center [140, 150] width 13 height 11
click at [253, 132] on input "b." at bounding box center [253, 130] width 0 height 4
radio input "true"
click at [234, 212] on button "Next" at bounding box center [252, 214] width 97 height 24
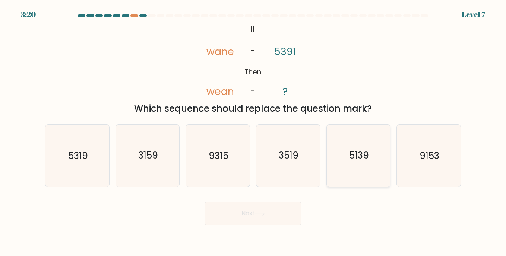
click at [365, 158] on text "5139" at bounding box center [359, 155] width 20 height 13
click at [253, 132] on input "e. 5139" at bounding box center [253, 130] width 0 height 4
radio input "true"
click at [264, 213] on icon at bounding box center [260, 214] width 10 height 4
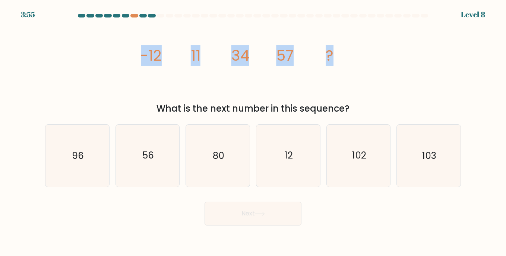
drag, startPoint x: 139, startPoint y: 54, endPoint x: 331, endPoint y: 57, distance: 192.2
click at [331, 57] on div "image/svg+xml -12 11 34 57 ? What is the next number in this sequence?" at bounding box center [253, 68] width 425 height 93
copy g "-12 11 34 57 ?"
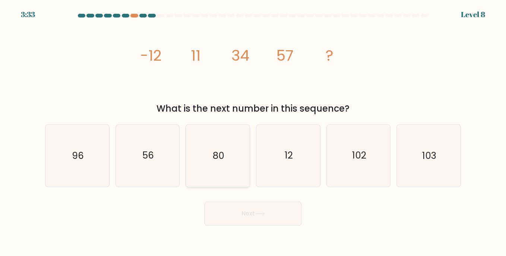
click at [234, 183] on icon "80" at bounding box center [218, 156] width 62 height 62
click at [253, 132] on input "c. 80" at bounding box center [253, 130] width 0 height 4
radio input "true"
click at [250, 209] on button "Next" at bounding box center [252, 214] width 97 height 24
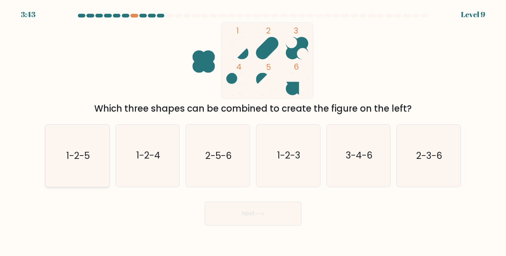
click at [73, 154] on text "1-2-5" at bounding box center [77, 155] width 23 height 13
click at [253, 132] on input "a. 1-2-5" at bounding box center [253, 130] width 0 height 4
radio input "true"
click at [226, 215] on button "Next" at bounding box center [252, 214] width 97 height 24
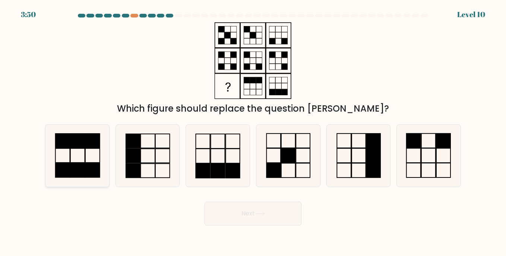
click at [60, 161] on icon at bounding box center [77, 156] width 62 height 62
click at [253, 132] on input "a." at bounding box center [253, 130] width 0 height 4
radio input "true"
click at [78, 162] on icon at bounding box center [77, 155] width 61 height 61
click at [253, 132] on input "a." at bounding box center [253, 130] width 0 height 4
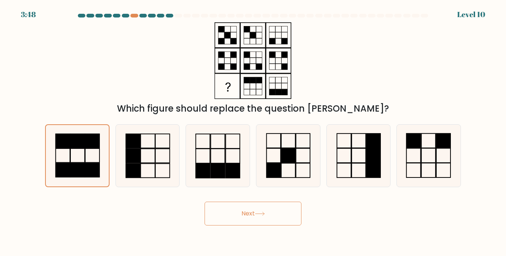
click at [237, 214] on button "Next" at bounding box center [252, 214] width 97 height 24
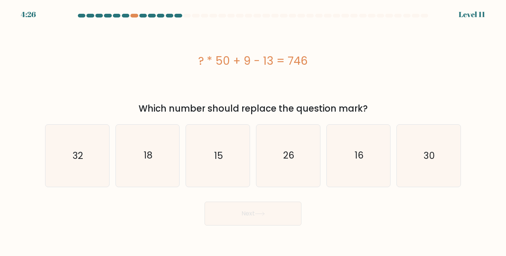
drag, startPoint x: 192, startPoint y: 61, endPoint x: 311, endPoint y: 68, distance: 119.3
click at [311, 68] on div "? * 50 + 9 - 13 = 746" at bounding box center [253, 61] width 416 height 17
copy div "? * 50 + 9 - 13 = 746"
click at [231, 138] on icon "15" at bounding box center [218, 156] width 62 height 62
click at [253, 132] on input "c. 15" at bounding box center [253, 130] width 0 height 4
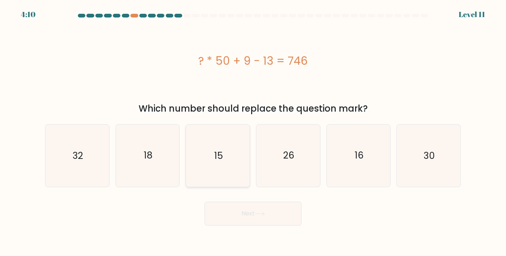
radio input "true"
click at [252, 209] on button "Next" at bounding box center [252, 214] width 97 height 24
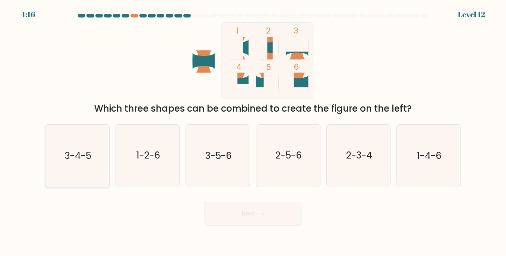
click at [85, 156] on text "3-4-5" at bounding box center [77, 155] width 26 height 13
click at [253, 132] on input "a. 3-4-5" at bounding box center [253, 130] width 0 height 4
radio input "true"
click at [216, 152] on text "3-5-6" at bounding box center [218, 155] width 26 height 13
click at [253, 132] on input "c. 3-5-6" at bounding box center [253, 130] width 0 height 4
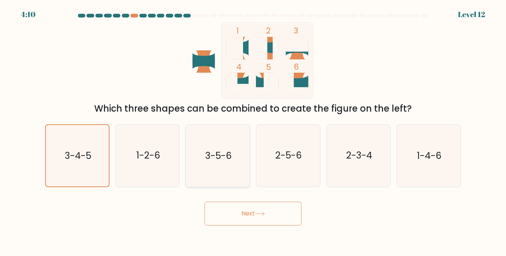
radio input "true"
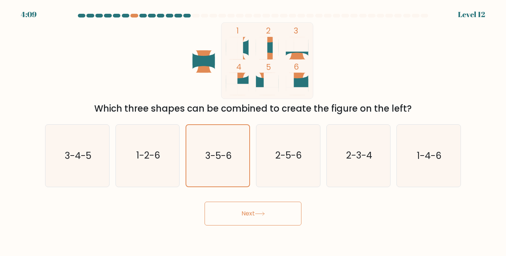
click at [267, 225] on button "Next" at bounding box center [252, 214] width 97 height 24
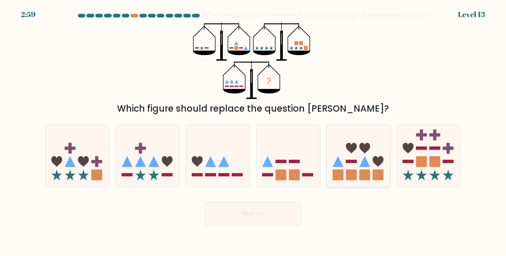
click at [359, 158] on icon at bounding box center [359, 156] width 64 height 53
click at [253, 132] on input "e." at bounding box center [253, 130] width 0 height 4
radio input "true"
click at [283, 168] on icon at bounding box center [288, 156] width 64 height 53
click at [253, 132] on input "d." at bounding box center [253, 130] width 0 height 4
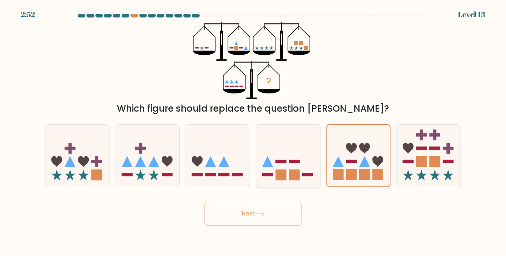
radio input "true"
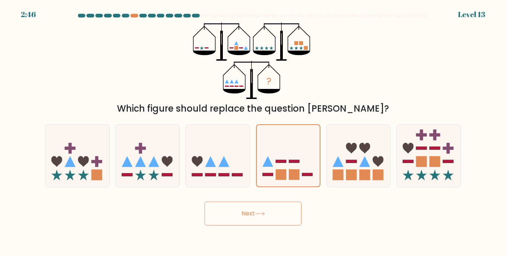
click at [253, 216] on button "Next" at bounding box center [252, 214] width 97 height 24
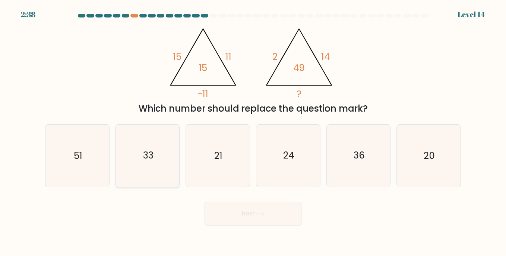
click at [136, 160] on icon "33" at bounding box center [148, 156] width 62 height 62
click at [253, 132] on input "b. 33" at bounding box center [253, 130] width 0 height 4
radio input "true"
click at [226, 212] on button "Next" at bounding box center [252, 214] width 97 height 24
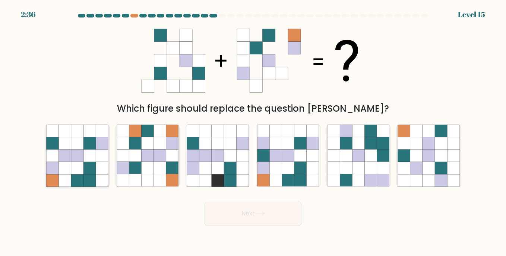
click at [70, 164] on icon at bounding box center [65, 168] width 12 height 12
click at [253, 132] on input "a." at bounding box center [253, 130] width 0 height 4
radio input "true"
click at [211, 214] on button "Next" at bounding box center [252, 214] width 97 height 24
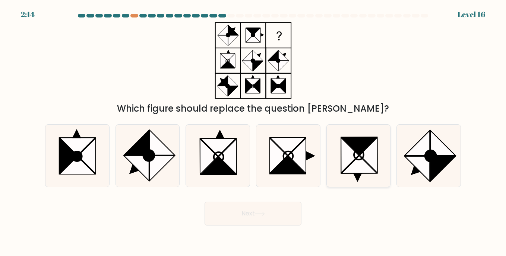
click at [363, 155] on icon at bounding box center [359, 155] width 10 height 10
click at [253, 132] on input "e." at bounding box center [253, 130] width 0 height 4
radio input "true"
click at [269, 217] on button "Next" at bounding box center [252, 214] width 97 height 24
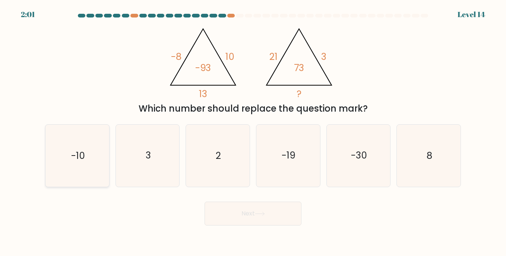
click at [96, 149] on icon "-10" at bounding box center [77, 156] width 62 height 62
click at [253, 132] on input "a. -10" at bounding box center [253, 130] width 0 height 4
radio input "true"
click at [244, 214] on button "Next" at bounding box center [252, 214] width 97 height 24
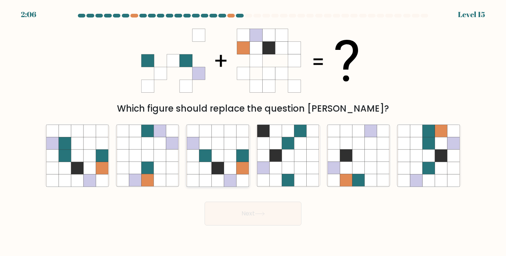
click at [221, 150] on icon at bounding box center [218, 156] width 12 height 12
click at [253, 132] on input "c." at bounding box center [253, 130] width 0 height 4
radio input "true"
click at [252, 214] on button "Next" at bounding box center [252, 214] width 97 height 24
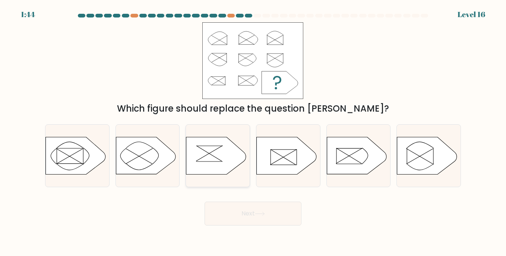
click at [219, 151] on icon at bounding box center [216, 155] width 60 height 37
click at [253, 132] on input "c." at bounding box center [253, 130] width 0 height 4
radio input "true"
click at [264, 209] on button "Next" at bounding box center [252, 214] width 97 height 24
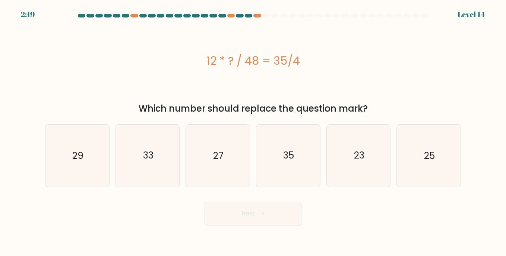
drag, startPoint x: 203, startPoint y: 62, endPoint x: 302, endPoint y: 61, distance: 98.3
click at [302, 61] on div "12 * ? / 48 = 35/4" at bounding box center [253, 61] width 416 height 17
copy div "12 * ? / 48 = 35/4"
click at [289, 152] on text "35" at bounding box center [288, 155] width 11 height 13
click at [253, 132] on input "d. 35" at bounding box center [253, 130] width 0 height 4
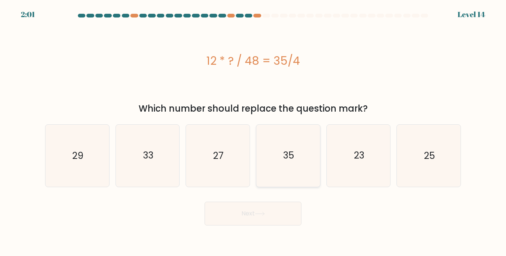
radio input "true"
click at [259, 213] on icon at bounding box center [260, 214] width 10 height 4
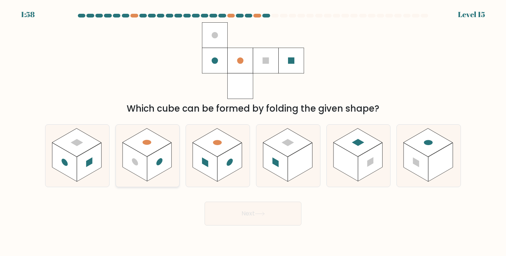
click at [152, 162] on rect at bounding box center [159, 162] width 25 height 39
click at [253, 132] on input "b." at bounding box center [253, 130] width 0 height 4
radio input "true"
click at [251, 216] on button "Next" at bounding box center [252, 214] width 97 height 24
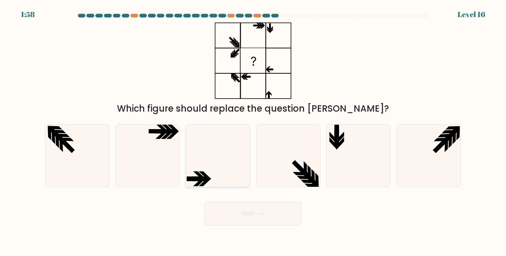
click at [204, 143] on icon at bounding box center [218, 156] width 62 height 62
click at [253, 132] on input "c." at bounding box center [253, 130] width 0 height 4
radio input "true"
click at [247, 208] on button "Next" at bounding box center [252, 214] width 97 height 24
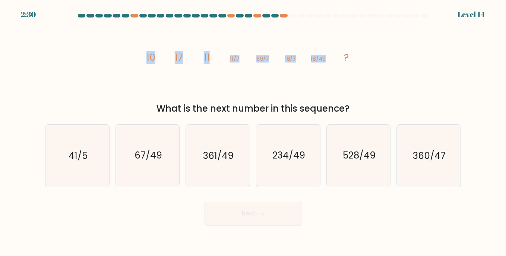
drag, startPoint x: 146, startPoint y: 54, endPoint x: 340, endPoint y: 54, distance: 194.8
click at [340, 54] on icon "image/svg+xml 10 17 11 11/7 60/7 18/7 18/49 ?" at bounding box center [252, 60] width 223 height 77
copy g "10 17 11 11/7 60/7 18/7 18/49"
drag, startPoint x: 29, startPoint y: 132, endPoint x: 102, endPoint y: 147, distance: 74.9
click at [102, 147] on form at bounding box center [253, 120] width 506 height 212
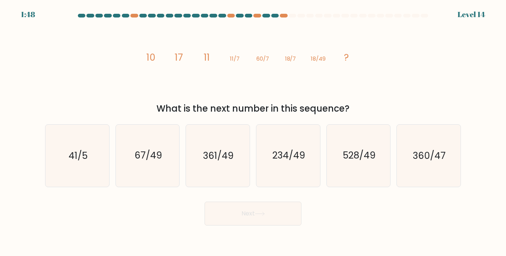
click at [102, 108] on div "What is the next number in this sequence?" at bounding box center [253, 108] width 407 height 13
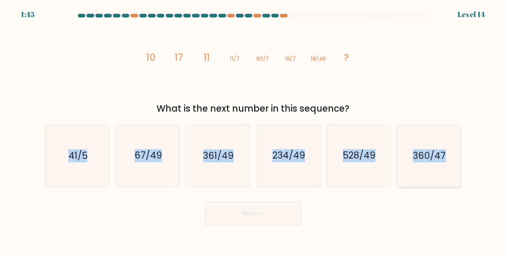
drag, startPoint x: 27, startPoint y: 139, endPoint x: 448, endPoint y: 149, distance: 421.3
click at [448, 149] on form at bounding box center [253, 120] width 506 height 212
copy div "41/5 b. 67/49 c. 361/49 d. 234/49 e. 528/49 f. 360/47"
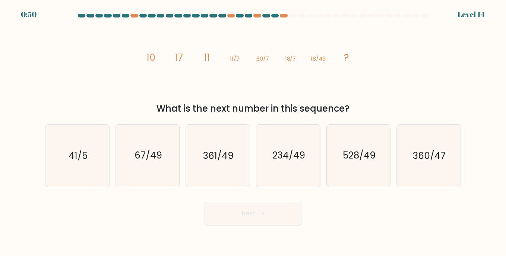
click at [360, 83] on icon "image/svg+xml 10 17 11 11/7 60/7 18/7 18/49 ?" at bounding box center [252, 60] width 223 height 77
click at [431, 163] on icon "360/47" at bounding box center [428, 156] width 62 height 62
click at [253, 132] on input "f. 360/47" at bounding box center [253, 130] width 0 height 4
radio input "true"
click at [236, 223] on button "Next" at bounding box center [252, 214] width 97 height 24
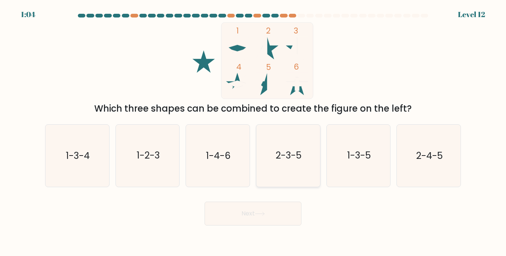
click at [295, 150] on text "2-3-5" at bounding box center [289, 155] width 26 height 13
click at [253, 132] on input "d. 2-3-5" at bounding box center [253, 130] width 0 height 4
radio input "true"
click at [271, 210] on button "Next" at bounding box center [252, 214] width 97 height 24
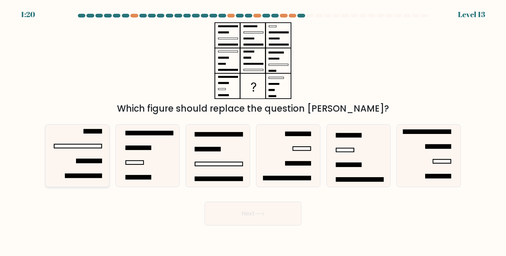
click at [93, 156] on icon at bounding box center [77, 156] width 62 height 62
click at [253, 132] on input "a." at bounding box center [253, 130] width 0 height 4
radio input "true"
click at [245, 214] on button "Next" at bounding box center [252, 214] width 97 height 24
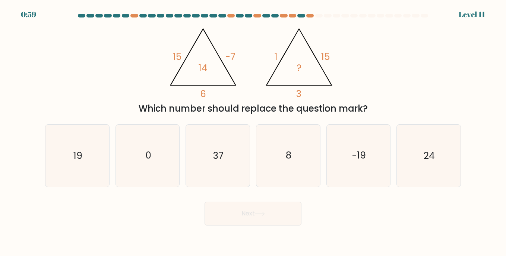
click at [71, 89] on div "@import url('[URL][DOMAIN_NAME]); 15 -7 6 14 @import url('[URL][DOMAIN_NAME]); …" at bounding box center [253, 68] width 425 height 93
click at [77, 139] on icon "19" at bounding box center [77, 156] width 62 height 62
click at [253, 132] on input "a. 19" at bounding box center [253, 130] width 0 height 4
radio input "true"
click at [244, 210] on button "Next" at bounding box center [252, 214] width 97 height 24
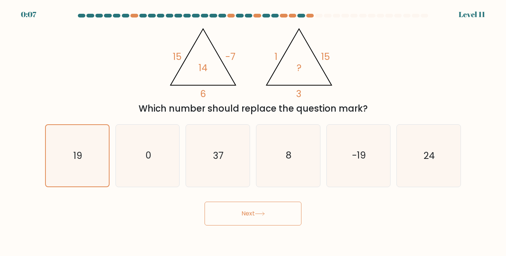
click at [254, 215] on button "Next" at bounding box center [252, 214] width 97 height 24
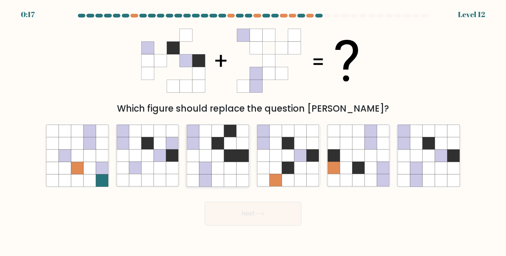
click at [233, 170] on icon at bounding box center [230, 168] width 12 height 12
click at [253, 132] on input "c." at bounding box center [253, 130] width 0 height 4
radio input "true"
click at [243, 213] on button "Next" at bounding box center [252, 214] width 97 height 24
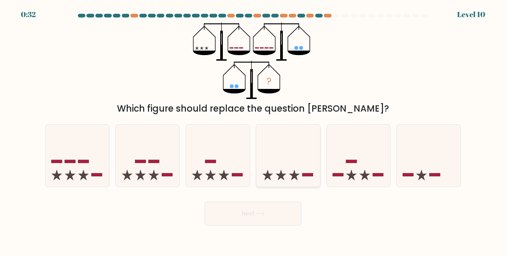
click at [291, 169] on icon at bounding box center [288, 156] width 64 height 53
click at [253, 132] on input "d." at bounding box center [253, 130] width 0 height 4
radio input "true"
click at [258, 213] on icon at bounding box center [260, 214] width 10 height 4
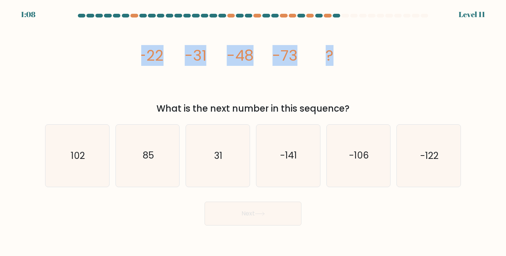
drag, startPoint x: 140, startPoint y: 59, endPoint x: 353, endPoint y: 54, distance: 212.7
click at [353, 54] on div "image/svg+xml -22 -31 -48 -73 ? What is the next number in this sequence?" at bounding box center [253, 68] width 425 height 93
copy g "-22 -31 -48 -73 ?"
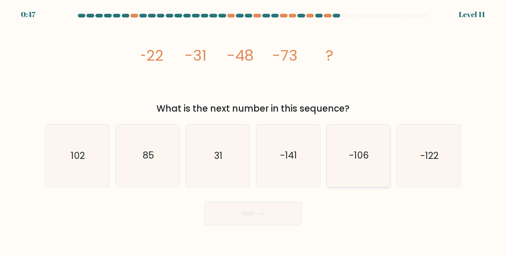
click at [343, 146] on icon "-106" at bounding box center [358, 156] width 62 height 62
click at [253, 132] on input "e. -106" at bounding box center [253, 130] width 0 height 4
radio input "true"
click at [240, 210] on button "Next" at bounding box center [252, 214] width 97 height 24
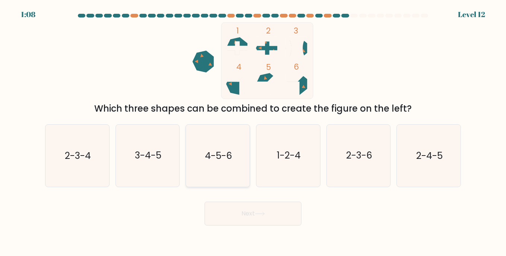
click at [225, 166] on icon "4-5-6" at bounding box center [218, 156] width 62 height 62
click at [253, 132] on input "c. 4-5-6" at bounding box center [253, 130] width 0 height 4
radio input "true"
click at [257, 217] on button "Next" at bounding box center [252, 214] width 97 height 24
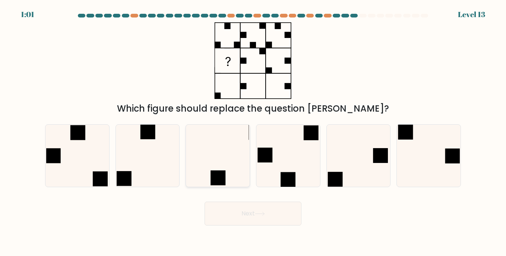
click at [199, 164] on icon at bounding box center [218, 156] width 62 height 62
click at [253, 132] on input "c." at bounding box center [253, 130] width 0 height 4
radio input "true"
click at [248, 212] on button "Next" at bounding box center [252, 214] width 97 height 24
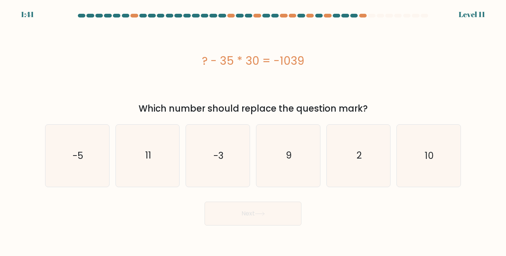
drag, startPoint x: 199, startPoint y: 60, endPoint x: 321, endPoint y: 61, distance: 121.8
click at [321, 61] on div "? - 35 * 30 = -1039" at bounding box center [253, 61] width 416 height 17
copy div "? - 35 * 30 = -1039"
click at [158, 150] on icon "11" at bounding box center [148, 156] width 62 height 62
click at [253, 132] on input "b. 11" at bounding box center [253, 130] width 0 height 4
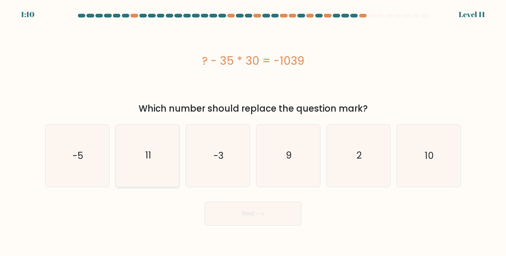
radio input "true"
click at [246, 209] on button "Next" at bounding box center [252, 214] width 97 height 24
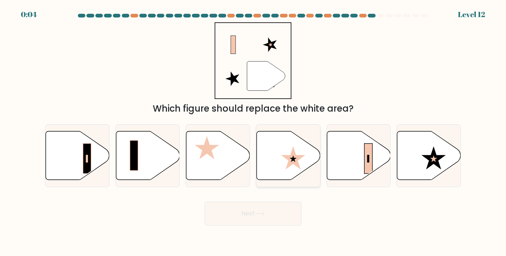
click at [295, 158] on icon at bounding box center [293, 159] width 7 height 7
click at [253, 132] on input "d." at bounding box center [253, 130] width 0 height 4
radio input "true"
click at [263, 212] on icon at bounding box center [260, 214] width 10 height 4
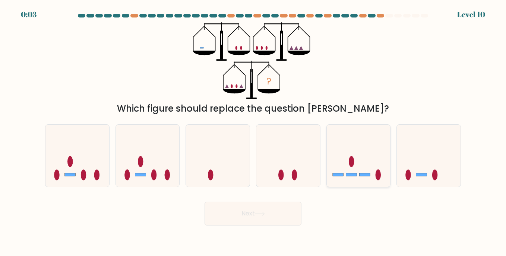
click at [351, 161] on ellipse at bounding box center [352, 161] width 6 height 11
click at [253, 132] on input "e." at bounding box center [253, 130] width 0 height 4
radio input "true"
click at [273, 226] on body "0:02 Level 10" at bounding box center [253, 128] width 506 height 256
click at [271, 218] on button "Next" at bounding box center [252, 214] width 97 height 24
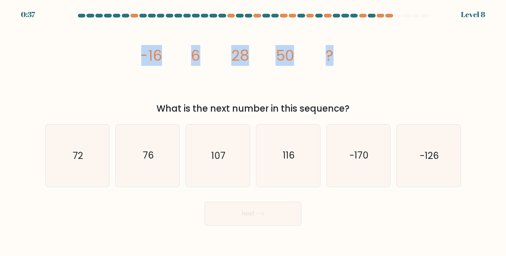
drag, startPoint x: 140, startPoint y: 55, endPoint x: 334, endPoint y: 55, distance: 194.0
click at [334, 55] on div "image/svg+xml -16 6 28 50 ? What is the next number in this sequence?" at bounding box center [253, 68] width 425 height 93
copy g "-16 6 28 50 ?"
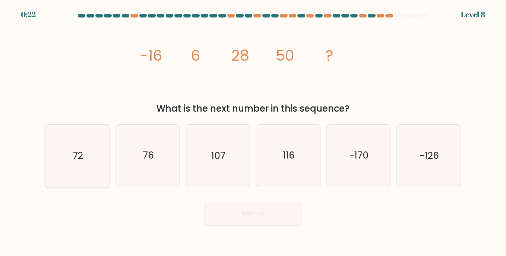
click at [83, 158] on text "72" at bounding box center [78, 155] width 10 height 13
click at [253, 132] on input "a. 72" at bounding box center [253, 130] width 0 height 4
radio input "true"
click at [221, 208] on button "Next" at bounding box center [252, 214] width 97 height 24
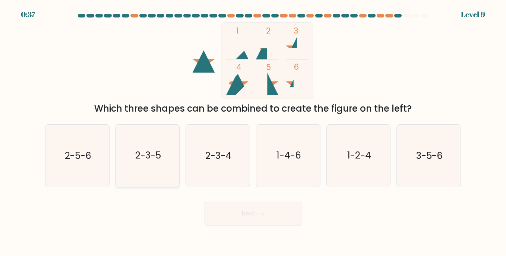
click at [156, 141] on icon "2-3-5" at bounding box center [148, 156] width 62 height 62
click at [253, 132] on input "b. 2-3-5" at bounding box center [253, 130] width 0 height 4
radio input "true"
click at [247, 212] on button "Next" at bounding box center [252, 214] width 97 height 24
click at [258, 215] on icon at bounding box center [260, 214] width 10 height 4
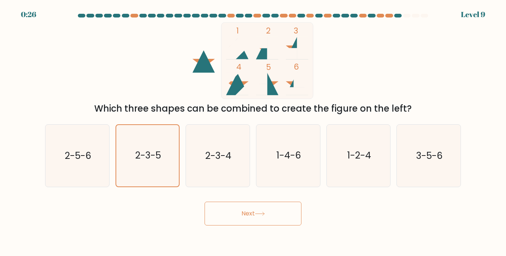
click at [258, 215] on icon at bounding box center [260, 214] width 10 height 4
click at [146, 156] on text "2-3-5" at bounding box center [148, 155] width 26 height 13
click at [253, 132] on input "b. 2-3-5" at bounding box center [253, 130] width 0 height 4
click at [146, 156] on text "2-3-5" at bounding box center [148, 155] width 26 height 13
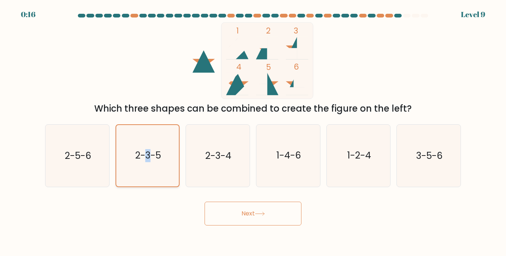
click at [253, 132] on input "b. 2-3-5" at bounding box center [253, 130] width 0 height 4
click at [146, 156] on text "2-3-5" at bounding box center [148, 155] width 26 height 13
click at [253, 132] on input "b. 2-3-5" at bounding box center [253, 130] width 0 height 4
drag, startPoint x: 146, startPoint y: 156, endPoint x: 149, endPoint y: 180, distance: 23.2
click at [149, 180] on icon "2-3-5" at bounding box center [147, 155] width 61 height 61
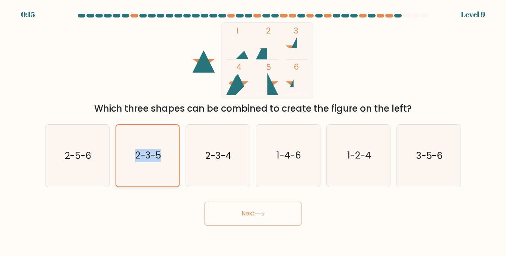
click at [253, 132] on input "b. 2-3-5" at bounding box center [253, 130] width 0 height 4
drag, startPoint x: 232, startPoint y: 227, endPoint x: 232, endPoint y: 200, distance: 26.4
click at [232, 200] on body "0:14 Level 9" at bounding box center [253, 128] width 506 height 256
click at [232, 219] on button "Next" at bounding box center [252, 214] width 97 height 24
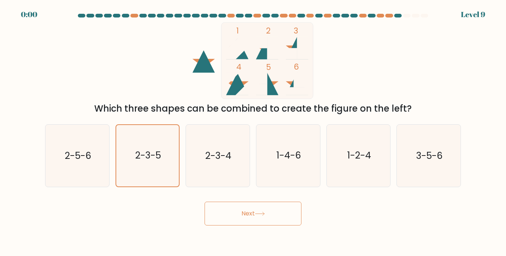
click at [236, 212] on div "Next" at bounding box center [253, 210] width 425 height 29
